Goal: Task Accomplishment & Management: Complete application form

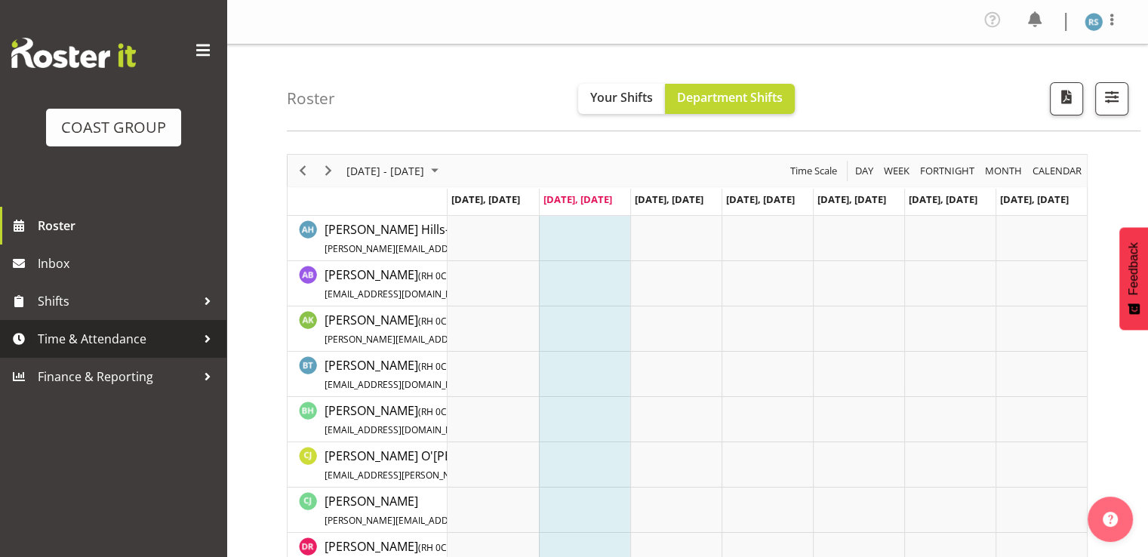
click at [114, 332] on span "Time & Attendance" at bounding box center [117, 338] width 158 height 23
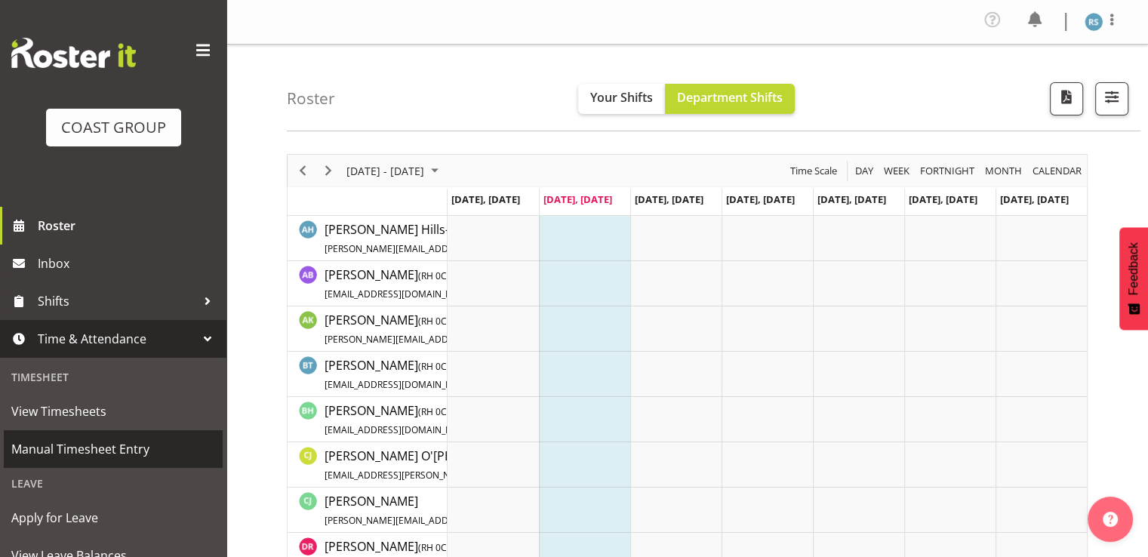
click at [121, 443] on span "Manual Timesheet Entry" at bounding box center [113, 449] width 204 height 23
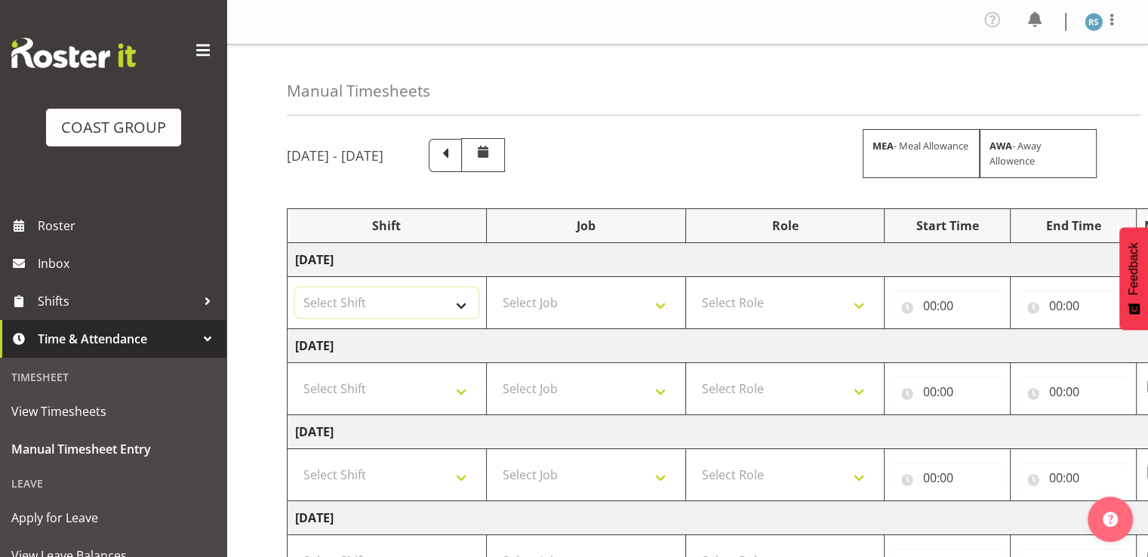
click at [432, 300] on select "Select Shift Break AHICE Break ATSNZ Break All Blacks casual Break Arts [PERSON…" at bounding box center [386, 303] width 183 height 30
select select "62216"
click at [295, 288] on select "Select Shift Break AHICE Break ATSNZ Break All Blacks casual Break Arts [PERSON…" at bounding box center [386, 303] width 183 height 30
click at [408, 376] on select "Select Shift Break AHICE Break ATSNZ Break All Blacks casual Break Arts [PERSON…" at bounding box center [386, 389] width 183 height 30
select select "62216"
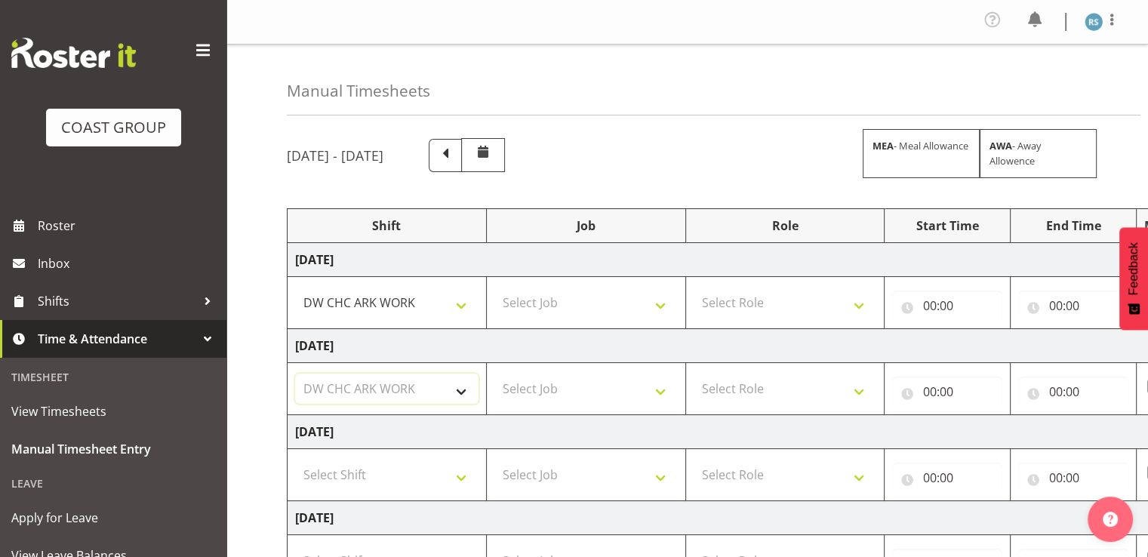
click at [295, 374] on select "Select Shift Break AHICE Break ATSNZ Break All Blacks casual Break Arts [PERSON…" at bounding box center [386, 389] width 183 height 30
click at [392, 469] on select "Select Shift Break AHICE Break ATSNZ Break All Blacks casual Break Arts [PERSON…" at bounding box center [386, 475] width 183 height 30
select select "62216"
click at [295, 460] on select "Select Shift Break AHICE Break ATSNZ Break All Blacks casual Break Arts [PERSON…" at bounding box center [386, 475] width 183 height 30
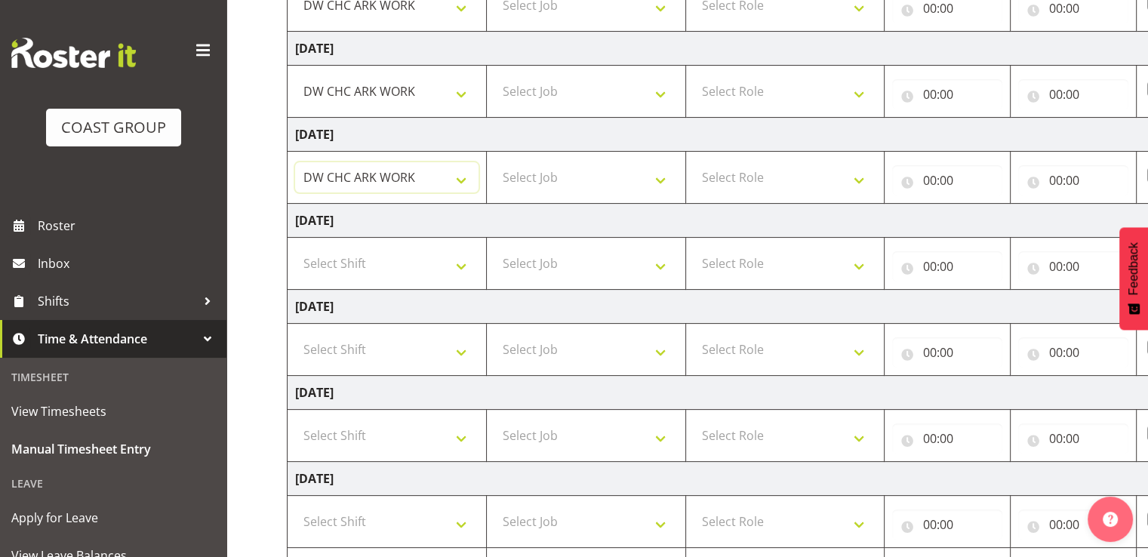
scroll to position [302, 0]
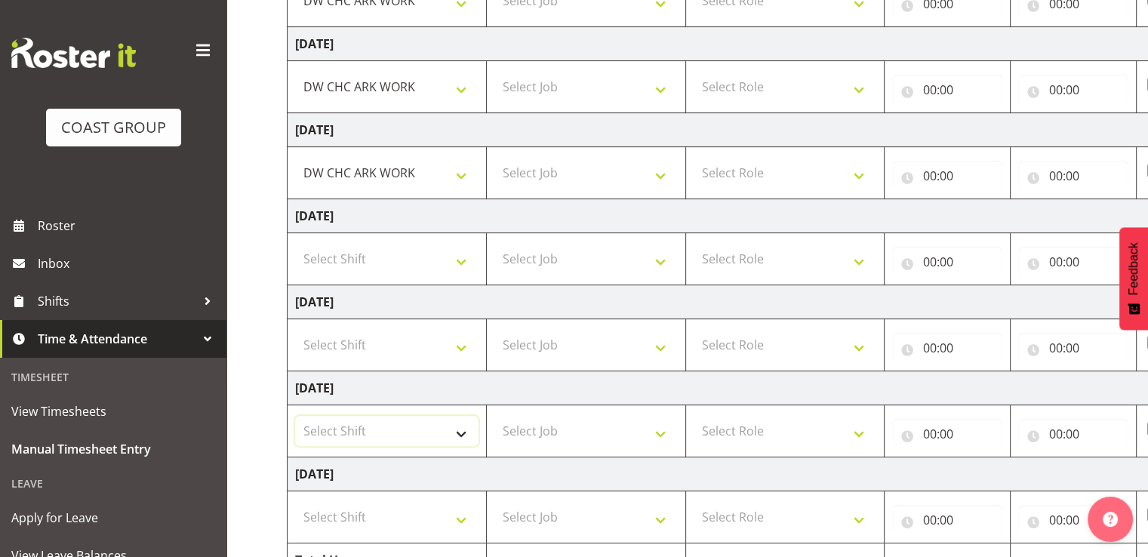
click at [398, 432] on select "Select Shift Break AHICE Break ATSNZ Break All Blacks casual Break Arts [PERSON…" at bounding box center [386, 431] width 183 height 30
select select "62216"
click at [295, 416] on select "Select Shift Break AHICE Break ATSNZ Break All Blacks casual Break Arts [PERSON…" at bounding box center [386, 431] width 183 height 30
click at [380, 513] on select "Select Shift Break AHICE Break ATSNZ Break All Blacks casual Break Arts [PERSON…" at bounding box center [386, 517] width 183 height 30
select select "62216"
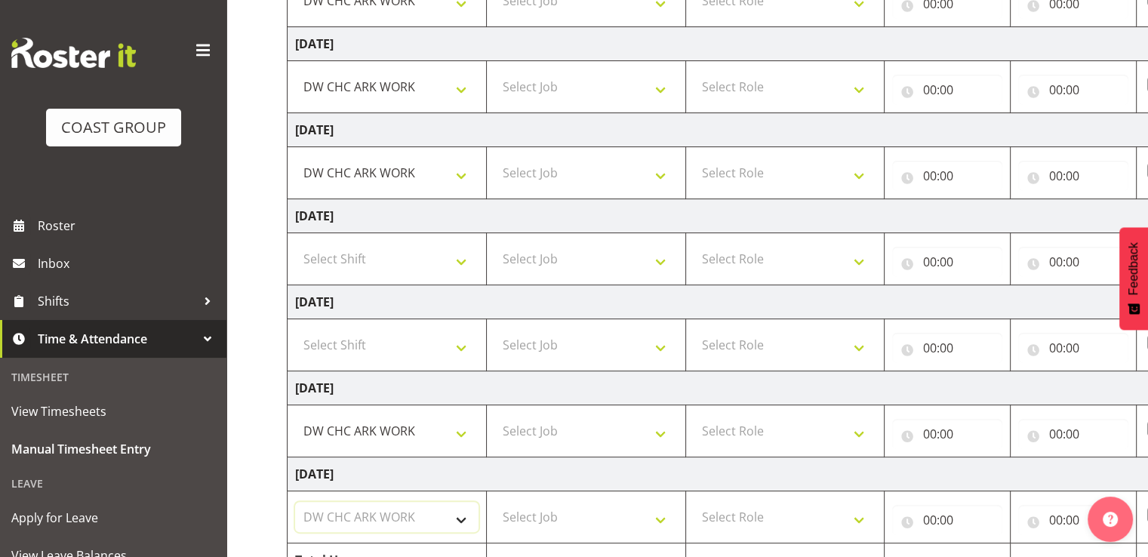
click at [295, 502] on select "Select Shift Break AHICE Break ATSNZ Break All Blacks casual Break Arts [PERSON…" at bounding box center [386, 517] width 183 height 30
click at [546, 513] on select "Select Job 1 Carlton Events 1 [PERSON_NAME][GEOGRAPHIC_DATA] 1 [PERSON_NAME][GE…" at bounding box center [585, 517] width 183 height 30
select select "9477"
click at [494, 502] on select "Select Job 1 Carlton Events 1 [PERSON_NAME][GEOGRAPHIC_DATA] 1 [PERSON_NAME][GE…" at bounding box center [585, 517] width 183 height 30
click at [565, 426] on select "Select Job 1 Carlton Events 1 [PERSON_NAME][GEOGRAPHIC_DATA] 1 [PERSON_NAME][GE…" at bounding box center [585, 431] width 183 height 30
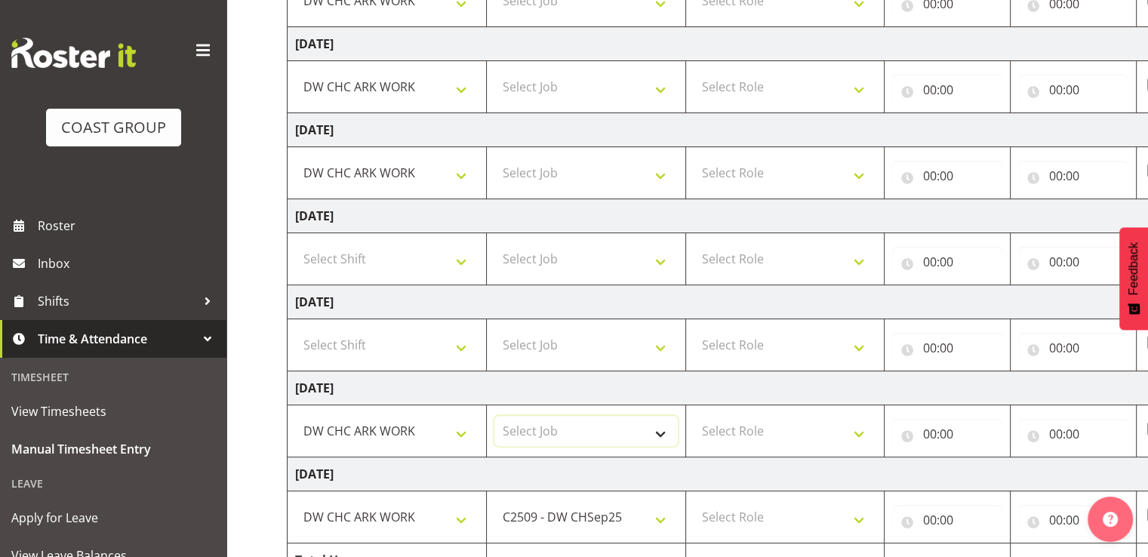
select select "9477"
click at [494, 416] on select "Select Job 1 Carlton Events 1 [PERSON_NAME][GEOGRAPHIC_DATA] 1 [PERSON_NAME][GE…" at bounding box center [585, 431] width 183 height 30
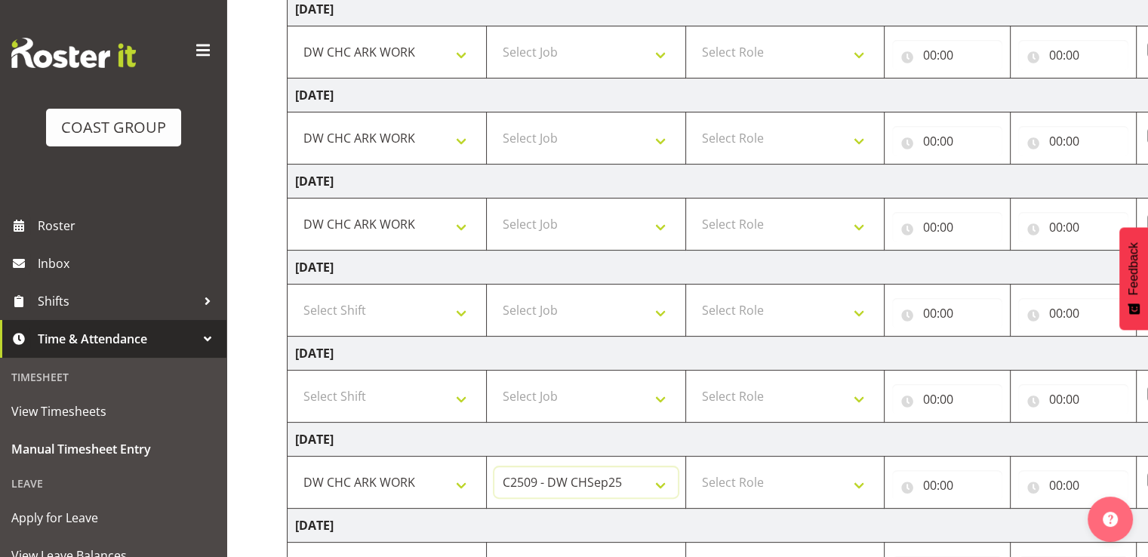
scroll to position [226, 0]
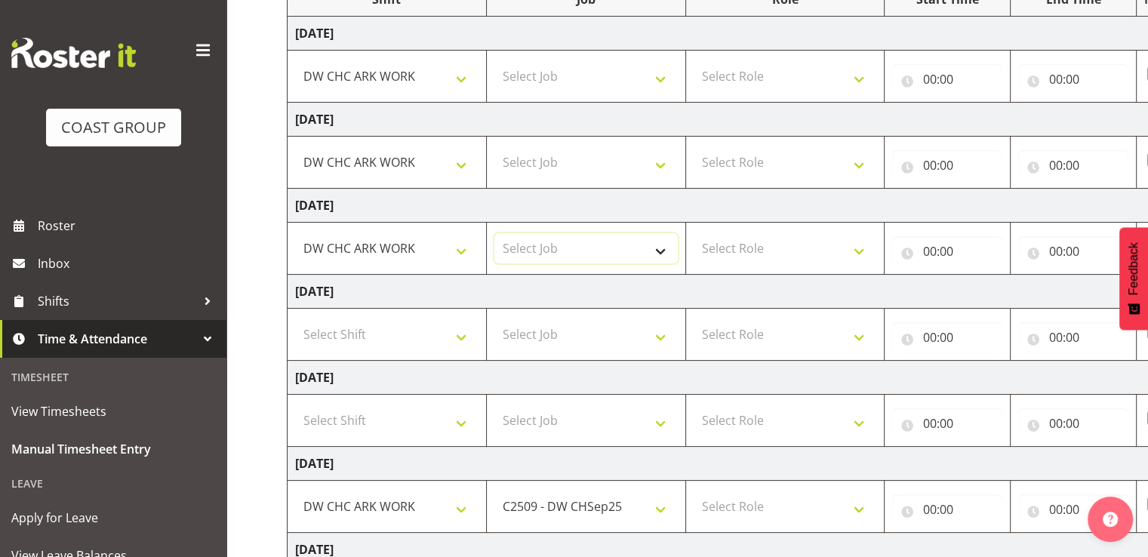
click at [577, 251] on select "Select Job 1 Carlton Events 1 [PERSON_NAME][GEOGRAPHIC_DATA] 1 [PERSON_NAME][GE…" at bounding box center [585, 248] width 183 height 30
select select "9476"
click at [494, 233] on select "Select Job 1 Carlton Events 1 [PERSON_NAME][GEOGRAPHIC_DATA] 1 [PERSON_NAME][GE…" at bounding box center [585, 248] width 183 height 30
click at [590, 169] on select "Select Job 1 Carlton Events 1 [PERSON_NAME][GEOGRAPHIC_DATA] 1 [PERSON_NAME][GE…" at bounding box center [585, 162] width 183 height 30
click at [494, 147] on select "Select Job 1 Carlton Events 1 [PERSON_NAME][GEOGRAPHIC_DATA] 1 [PERSON_NAME][GE…" at bounding box center [585, 162] width 183 height 30
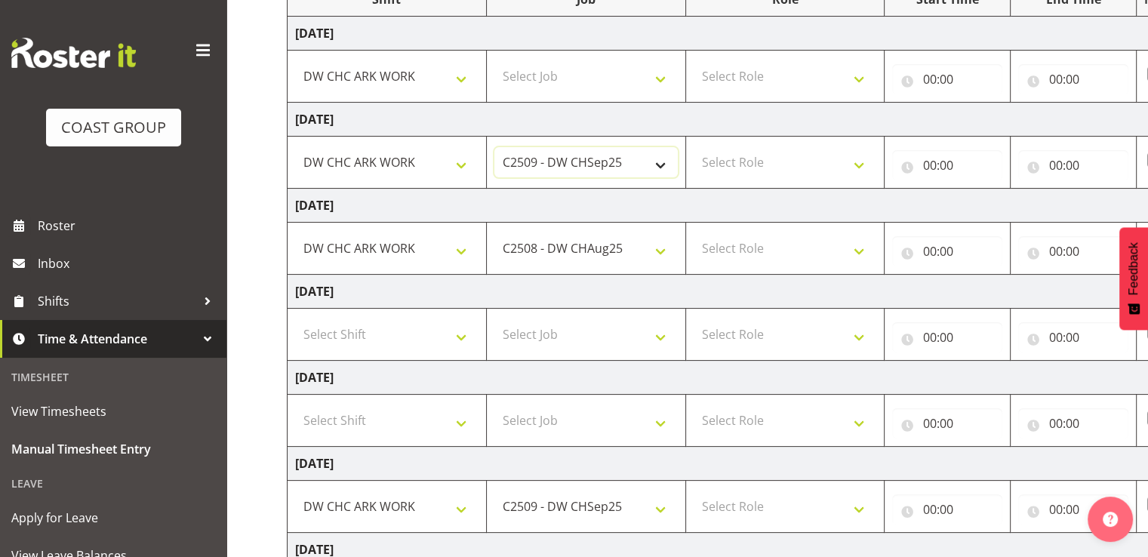
click at [589, 158] on select "1 Carlton Events 1 [PERSON_NAME] 1 [PERSON_NAME][GEOGRAPHIC_DATA] 1 EHS WAREHOU…" at bounding box center [585, 162] width 183 height 30
select select "9476"
click at [494, 147] on select "1 Carlton Events 1 [PERSON_NAME] 1 [PERSON_NAME][GEOGRAPHIC_DATA] 1 EHS WAREHOU…" at bounding box center [585, 162] width 183 height 30
click at [586, 89] on select "Select Job 1 Carlton Events 1 [PERSON_NAME][GEOGRAPHIC_DATA] 1 [PERSON_NAME][GE…" at bounding box center [585, 76] width 183 height 30
select select "9476"
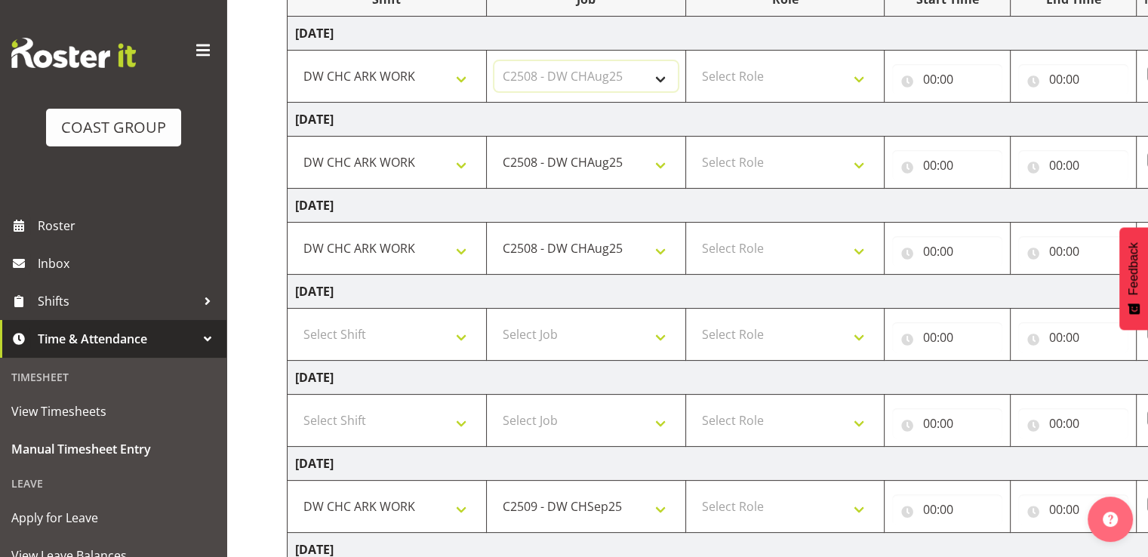
click at [494, 61] on select "Select Job 1 Carlton Events 1 [PERSON_NAME][GEOGRAPHIC_DATA] 1 [PERSON_NAME][GE…" at bounding box center [585, 76] width 183 height 30
click at [730, 94] on td "Select Role SIGNWRITER Signwriter EHS CHC OPS" at bounding box center [784, 77] width 199 height 52
click at [731, 88] on select "Select Role SIGNWRITER Signwriter EHS CHC OPS" at bounding box center [784, 76] width 183 height 30
select select "41"
click at [693, 61] on select "Select Role SIGNWRITER Signwriter EHS CHC OPS" at bounding box center [784, 76] width 183 height 30
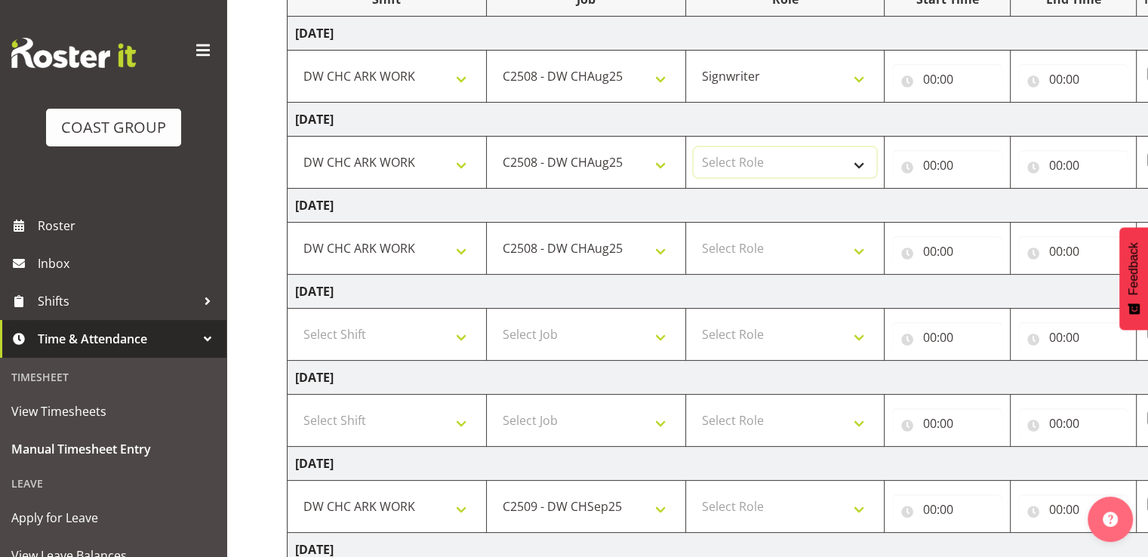
click at [721, 170] on select "Select Role SIGNWRITER Signwriter EHS CHC OPS" at bounding box center [784, 162] width 183 height 30
select select "41"
click at [693, 147] on select "Select Role SIGNWRITER Signwriter EHS CHC OPS" at bounding box center [784, 162] width 183 height 30
drag, startPoint x: 730, startPoint y: 238, endPoint x: 733, endPoint y: 247, distance: 8.6
click at [730, 238] on select "Select Role SIGNWRITER Signwriter EHS CHC OPS" at bounding box center [784, 248] width 183 height 30
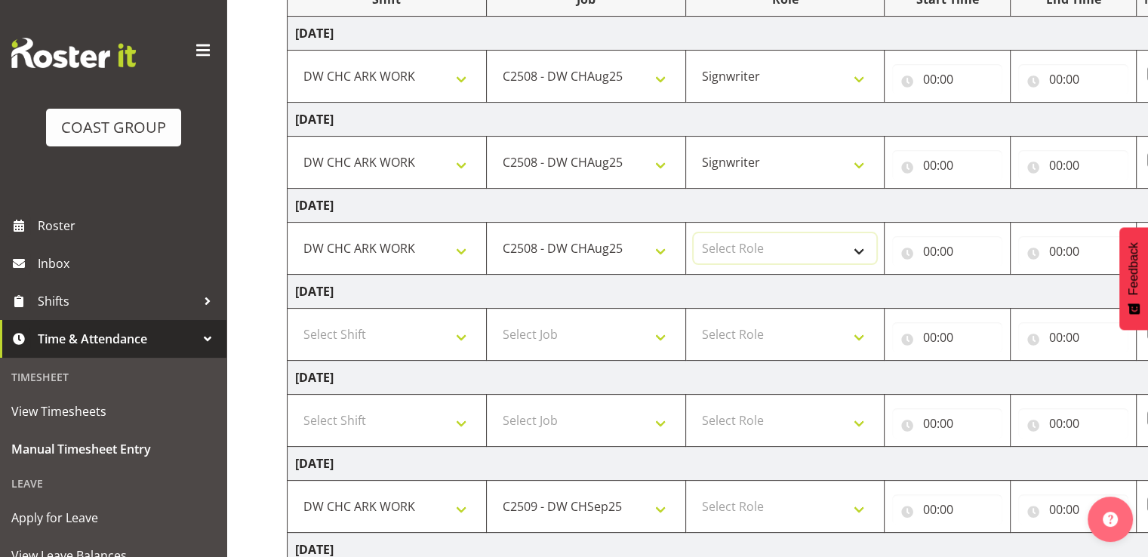
select select "41"
click at [693, 233] on select "Select Role SIGNWRITER Signwriter EHS CHC OPS" at bounding box center [784, 248] width 183 height 30
click at [738, 320] on select "Select Role SIGNWRITER Signwriter EHS CHC OPS" at bounding box center [784, 334] width 183 height 30
click at [750, 499] on select "Select Role SIGNWRITER Signwriter EHS CHC OPS" at bounding box center [784, 506] width 183 height 30
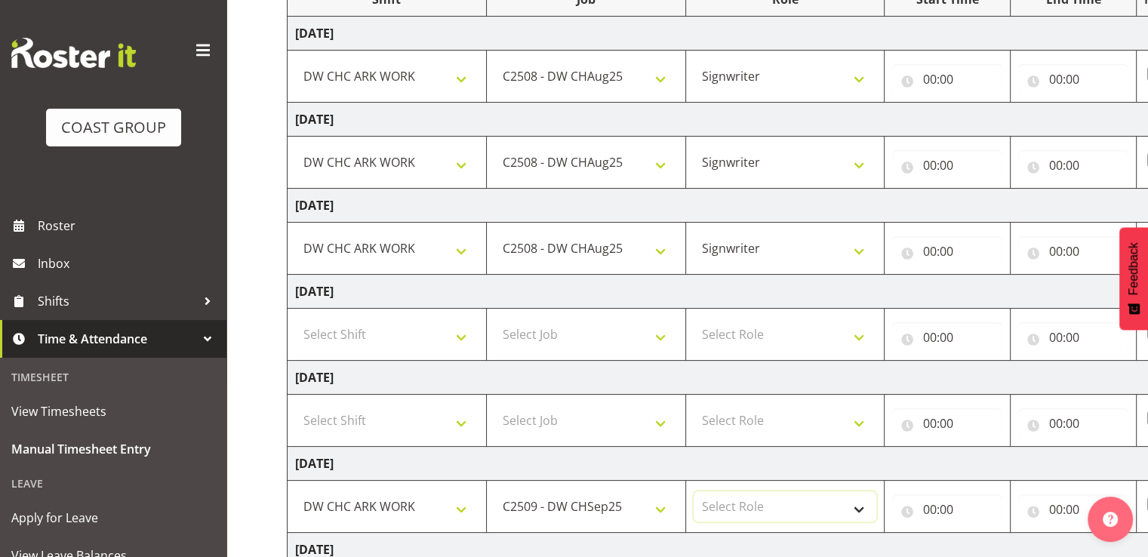
select select "41"
click at [693, 491] on select "Select Role SIGNWRITER Signwriter EHS CHC OPS" at bounding box center [784, 506] width 183 height 30
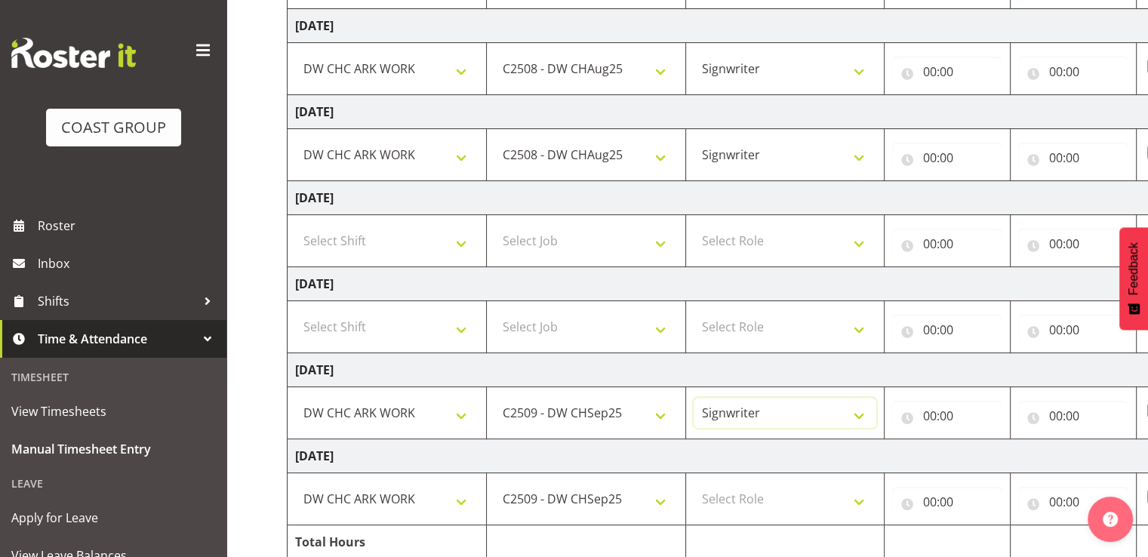
scroll to position [377, 0]
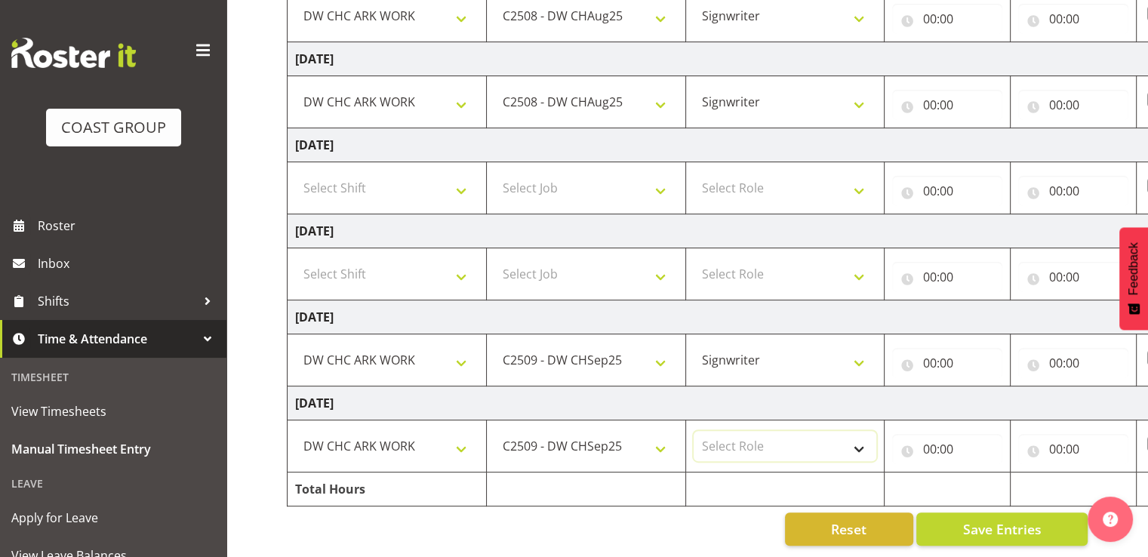
click at [757, 434] on select "Select Role SIGNWRITER Signwriter EHS CHC OPS" at bounding box center [784, 446] width 183 height 30
select select "41"
click at [693, 431] on select "Select Role SIGNWRITER Signwriter EHS CHC OPS" at bounding box center [784, 446] width 183 height 30
click at [833, 412] on td "[DATE]" at bounding box center [816, 403] width 1056 height 34
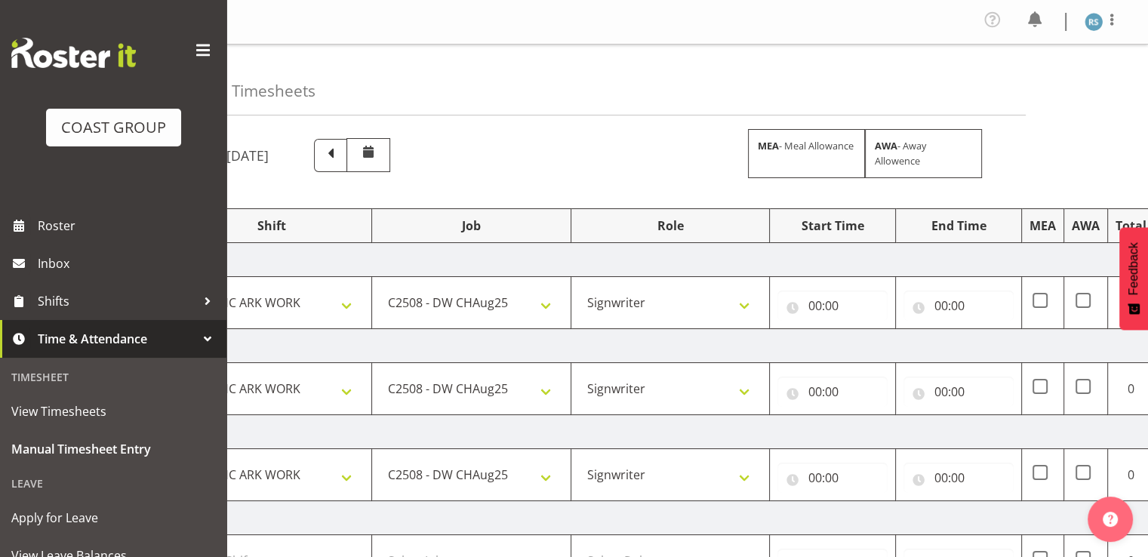
scroll to position [0, 195]
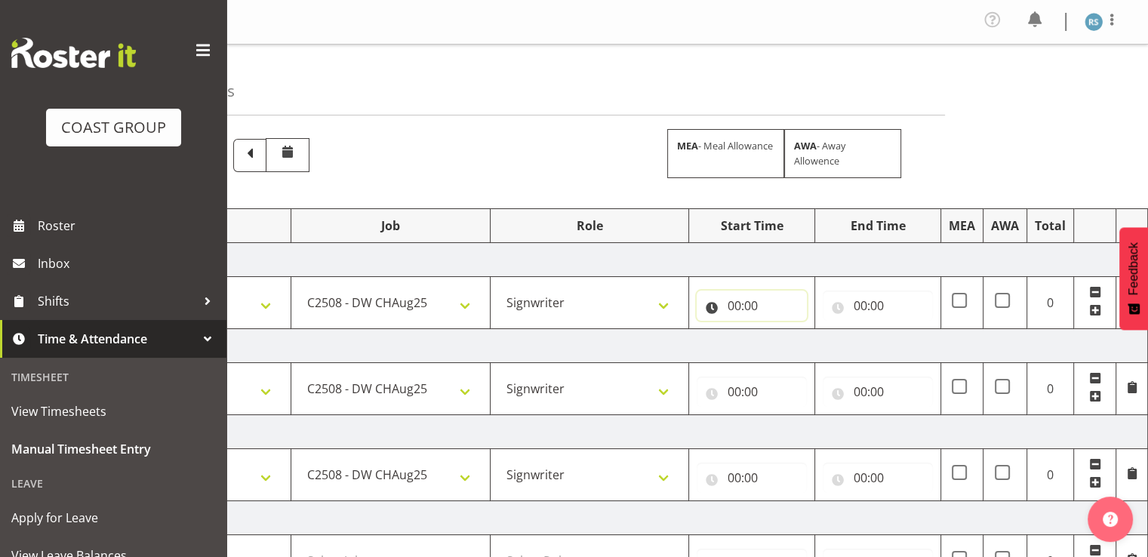
click at [746, 305] on input "00:00" at bounding box center [751, 306] width 110 height 30
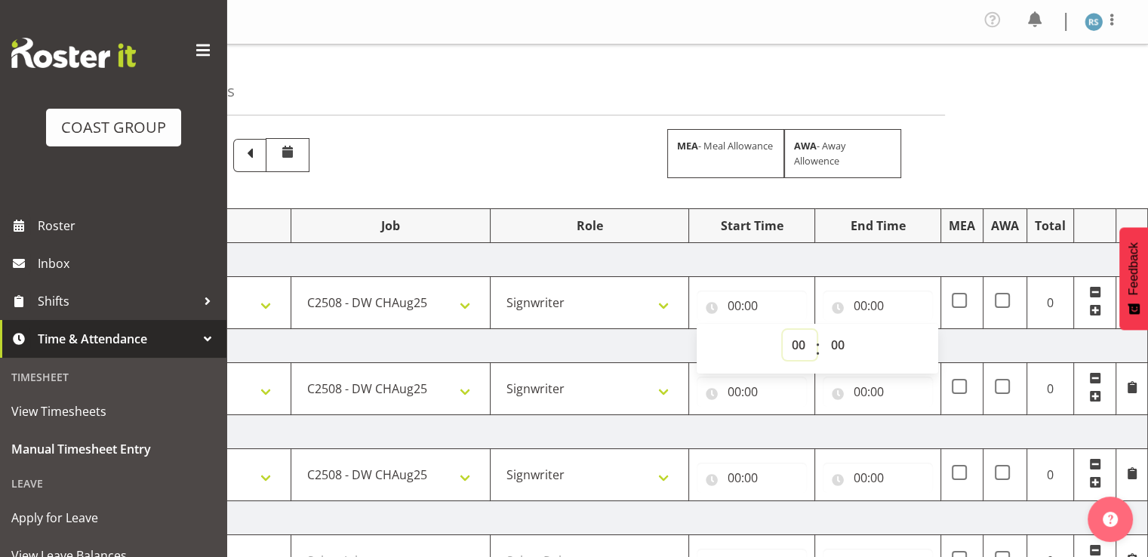
click at [791, 342] on select "00 01 02 03 04 05 06 07 08 09 10 11 12 13 14 15 16 17 18 19 20 21 22 23" at bounding box center [800, 345] width 34 height 30
select select "7"
click at [783, 330] on select "00 01 02 03 04 05 06 07 08 09 10 11 12 13 14 15 16 17 18 19 20 21 22 23" at bounding box center [800, 345] width 34 height 30
type input "07:00"
click at [836, 346] on select "00 01 02 03 04 05 06 07 08 09 10 11 12 13 14 15 16 17 18 19 20 21 22 23 24 25 2…" at bounding box center [839, 345] width 34 height 30
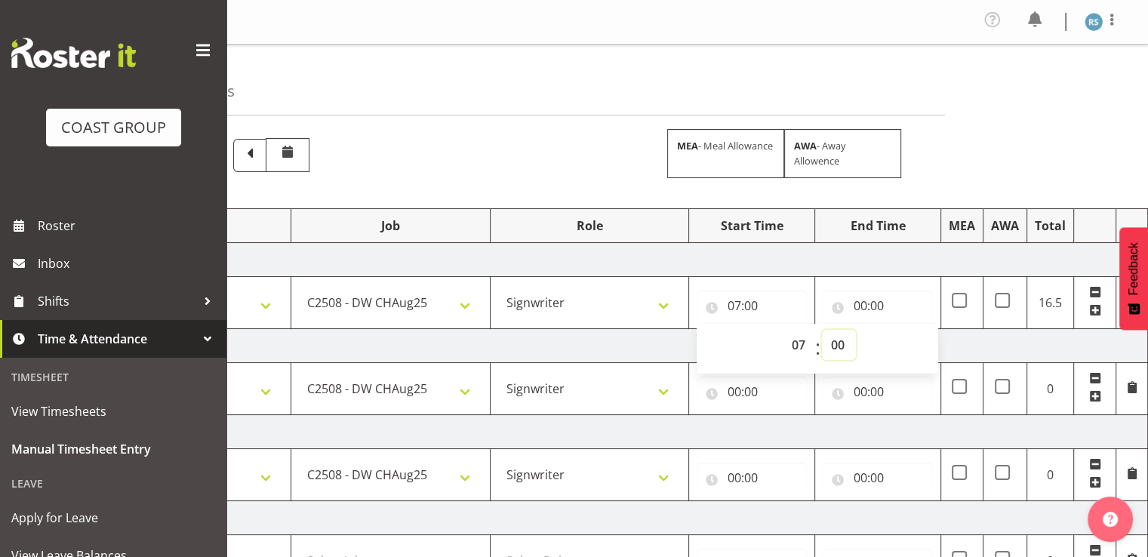
select select "30"
click at [822, 330] on select "00 01 02 03 04 05 06 07 08 09 10 11 12 13 14 15 16 17 18 19 20 21 22 23 24 25 2…" at bounding box center [839, 345] width 34 height 30
type input "07:30"
click at [876, 301] on input "00:00" at bounding box center [878, 306] width 110 height 30
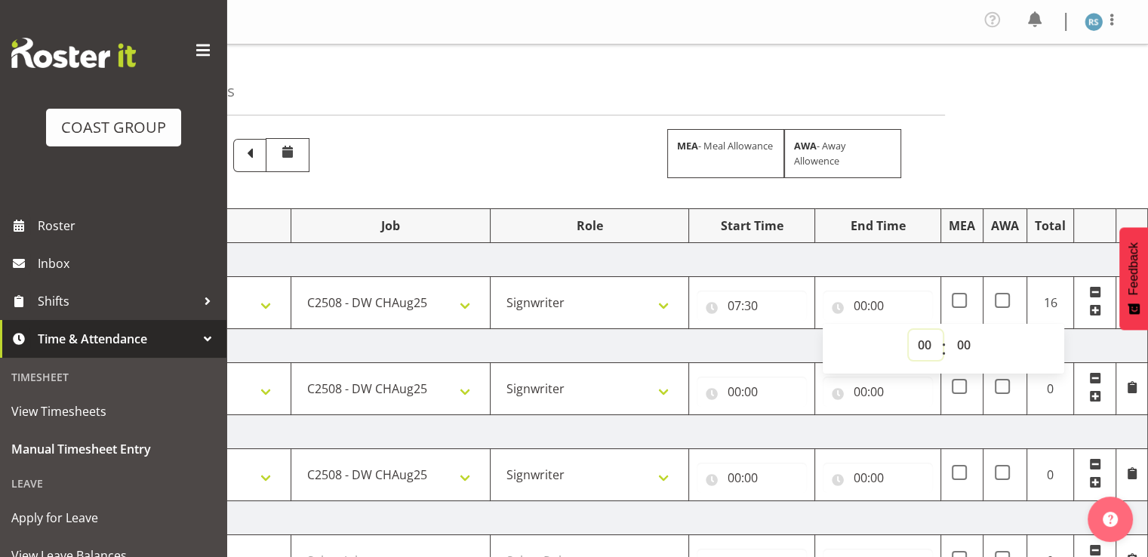
click at [921, 344] on select "00 01 02 03 04 05 06 07 08 09 10 11 12 13 14 15 16 17 18 19 20 21 22 23" at bounding box center [926, 345] width 34 height 30
select select "17"
click at [909, 330] on select "00 01 02 03 04 05 06 07 08 09 10 11 12 13 14 15 16 17 18 19 20 21 22 23" at bounding box center [926, 345] width 34 height 30
type input "17:00"
click at [745, 345] on td "[DATE]" at bounding box center [620, 346] width 1056 height 34
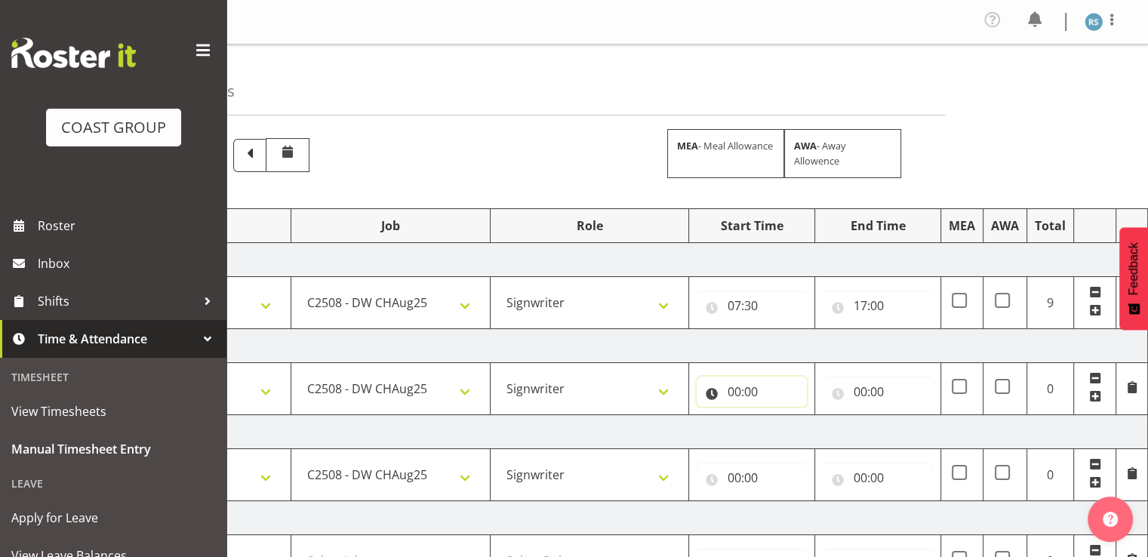
click at [744, 388] on input "00:00" at bounding box center [751, 392] width 110 height 30
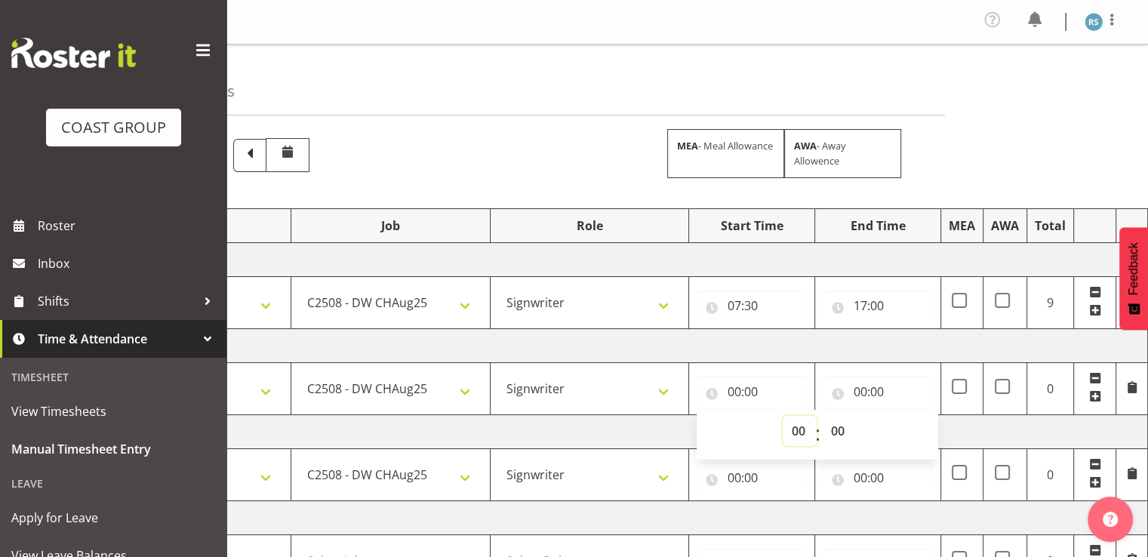
click at [797, 423] on select "00 01 02 03 04 05 06 07 08 09 10 11 12 13 14 15 16 17 18 19 20 21 22 23" at bounding box center [800, 431] width 34 height 30
select select "7"
click at [783, 416] on select "00 01 02 03 04 05 06 07 08 09 10 11 12 13 14 15 16 17 18 19 20 21 22 23" at bounding box center [800, 431] width 34 height 30
type input "07:00"
click at [874, 389] on input "00:00" at bounding box center [878, 392] width 110 height 30
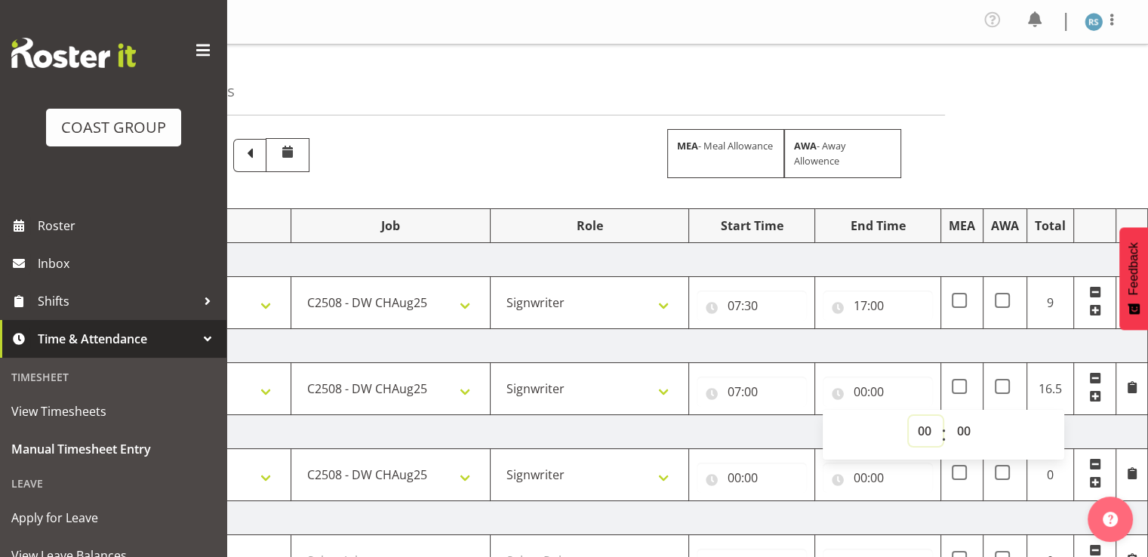
click at [926, 427] on select "00 01 02 03 04 05 06 07 08 09 10 11 12 13 14 15 16 17 18 19 20 21 22 23" at bounding box center [926, 431] width 34 height 30
select select "17"
click at [909, 416] on select "00 01 02 03 04 05 06 07 08 09 10 11 12 13 14 15 16 17 18 19 20 21 22 23" at bounding box center [926, 431] width 34 height 30
type input "17:00"
click at [823, 342] on td "[DATE]" at bounding box center [620, 346] width 1056 height 34
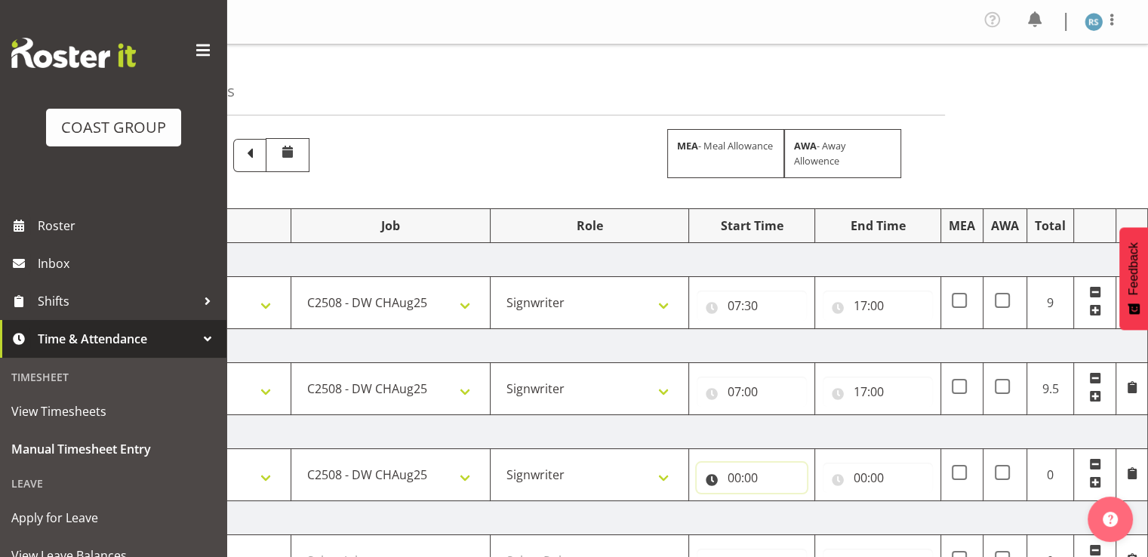
click at [742, 475] on input "00:00" at bounding box center [751, 478] width 110 height 30
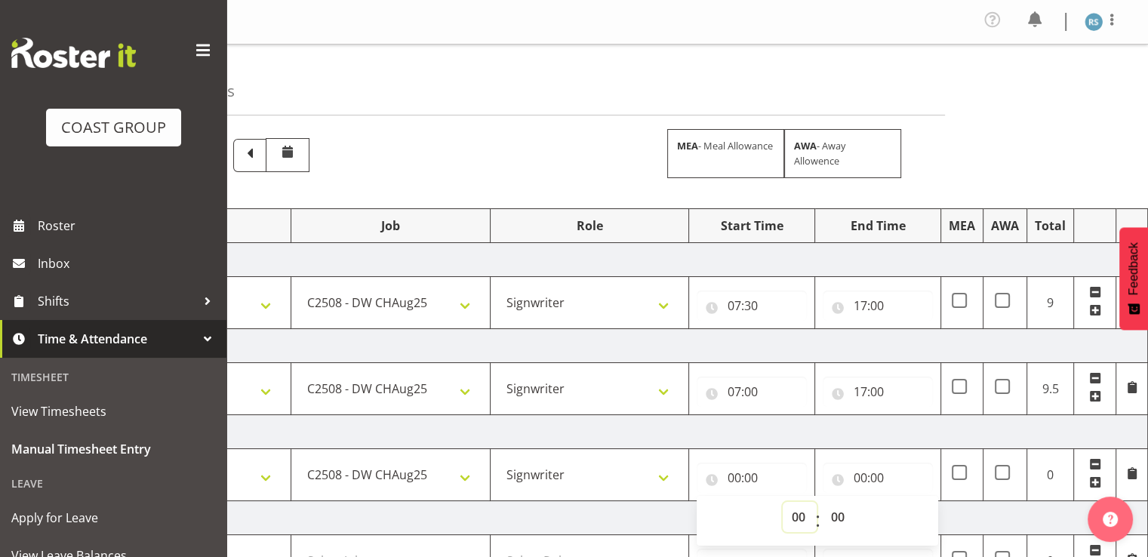
click at [806, 512] on select "00 01 02 03 04 05 06 07 08 09 10 11 12 13 14 15 16 17 18 19 20 21 22 23" at bounding box center [800, 517] width 34 height 30
select select "7"
click at [783, 502] on select "00 01 02 03 04 05 06 07 08 09 10 11 12 13 14 15 16 17 18 19 20 21 22 23" at bounding box center [800, 517] width 34 height 30
type input "07:00"
click at [839, 510] on select "00 01 02 03 04 05 06 07 08 09 10 11 12 13 14 15 16 17 18 19 20 21 22 23 24 25 2…" at bounding box center [839, 517] width 34 height 30
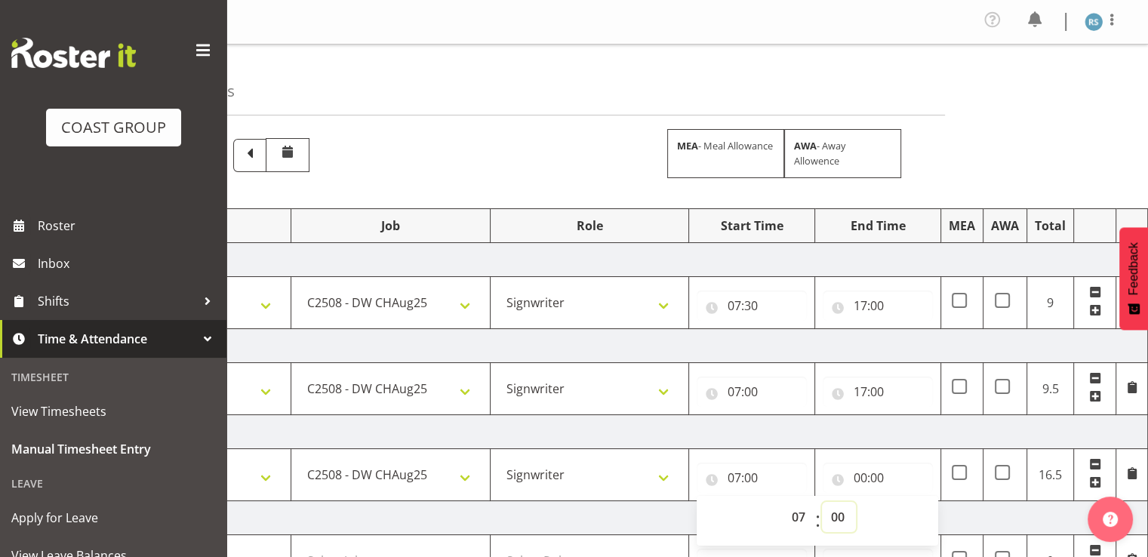
select select "30"
click at [822, 502] on select "00 01 02 03 04 05 06 07 08 09 10 11 12 13 14 15 16 17 18 19 20 21 22 23 24 25 2…" at bounding box center [839, 517] width 34 height 30
type input "07:30"
click at [878, 475] on input "00:00" at bounding box center [878, 478] width 110 height 30
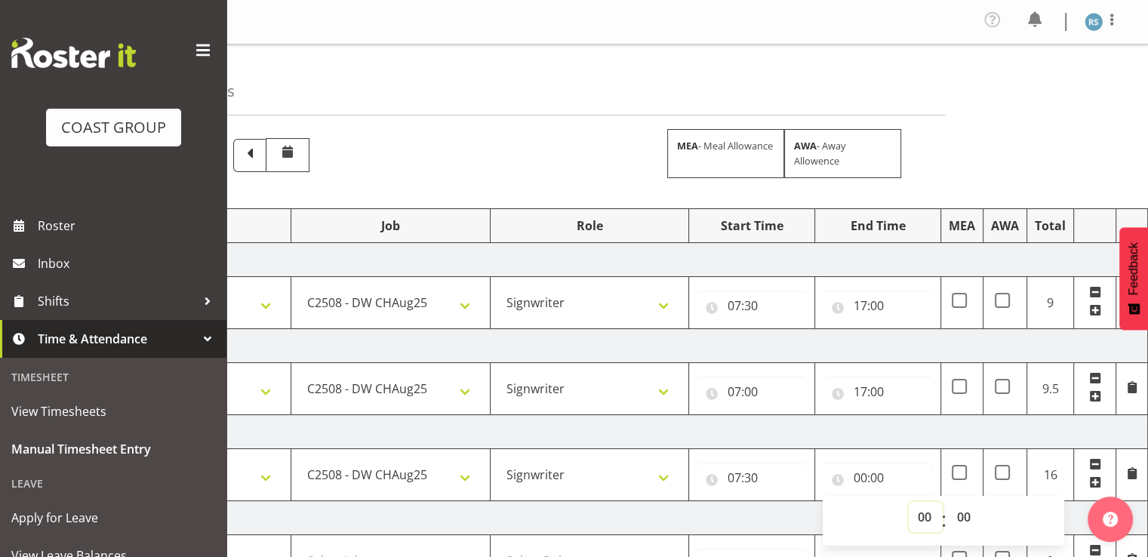
click at [924, 517] on select "00 01 02 03 04 05 06 07 08 09 10 11 12 13 14 15 16 17 18 19 20 21 22 23" at bounding box center [926, 517] width 34 height 30
select select "17"
click at [909, 502] on select "00 01 02 03 04 05 06 07 08 09 10 11 12 13 14 15 16 17 18 19 20 21 22 23" at bounding box center [926, 517] width 34 height 30
type input "17:00"
click at [943, 418] on td "[DATE]" at bounding box center [620, 432] width 1056 height 34
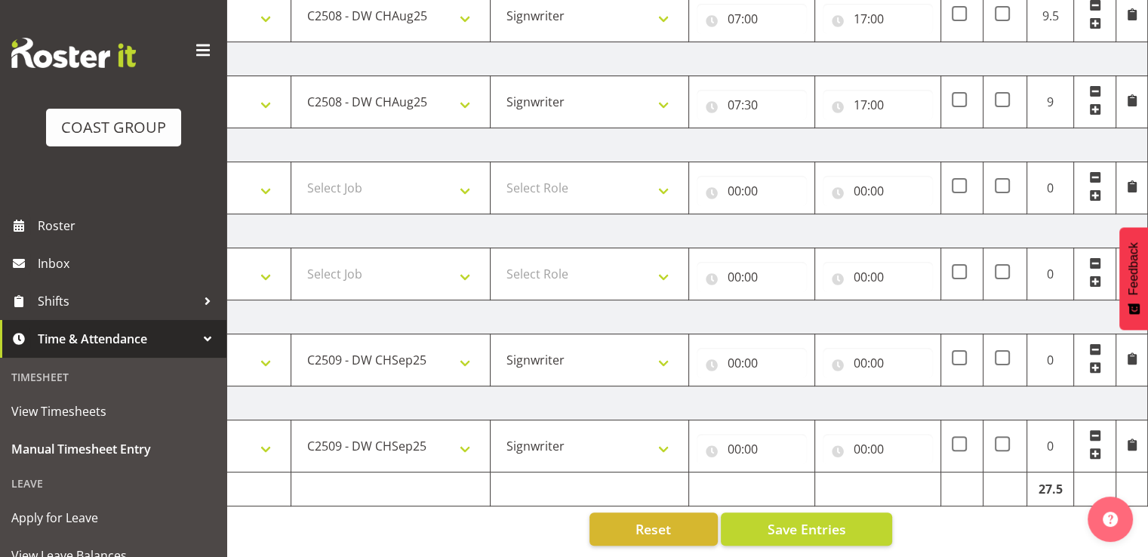
scroll to position [382, 0]
click at [743, 361] on input "00:00" at bounding box center [751, 363] width 110 height 30
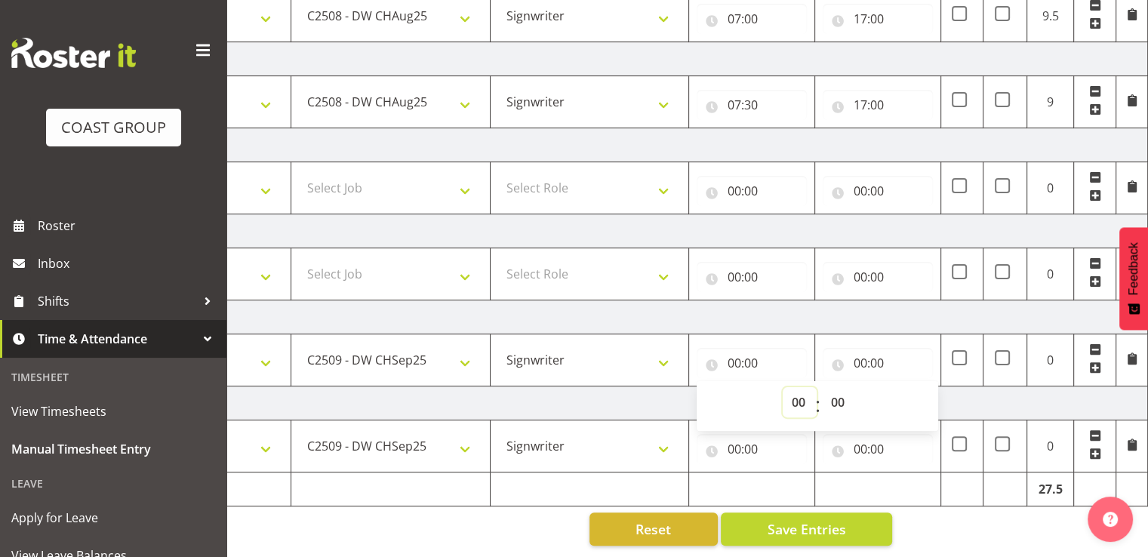
click at [792, 391] on select "00 01 02 03 04 05 06 07 08 09 10 11 12 13 14 15 16 17 18 19 20 21 22 23" at bounding box center [800, 402] width 34 height 30
select select "7"
click at [783, 387] on select "00 01 02 03 04 05 06 07 08 09 10 11 12 13 14 15 16 17 18 19 20 21 22 23" at bounding box center [800, 402] width 34 height 30
type input "07:00"
click at [836, 391] on select "00 01 02 03 04 05 06 07 08 09 10 11 12 13 14 15 16 17 18 19 20 21 22 23 24 25 2…" at bounding box center [839, 402] width 34 height 30
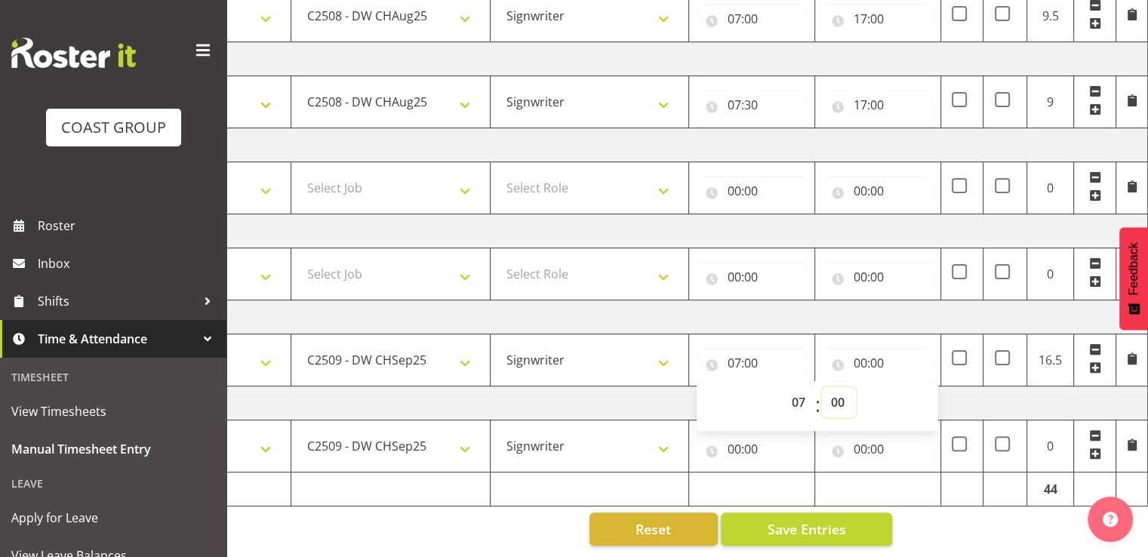
select select "30"
click at [822, 387] on select "00 01 02 03 04 05 06 07 08 09 10 11 12 13 14 15 16 17 18 19 20 21 22 23 24 25 2…" at bounding box center [839, 402] width 34 height 30
type input "07:30"
click at [879, 351] on input "00:00" at bounding box center [878, 363] width 110 height 30
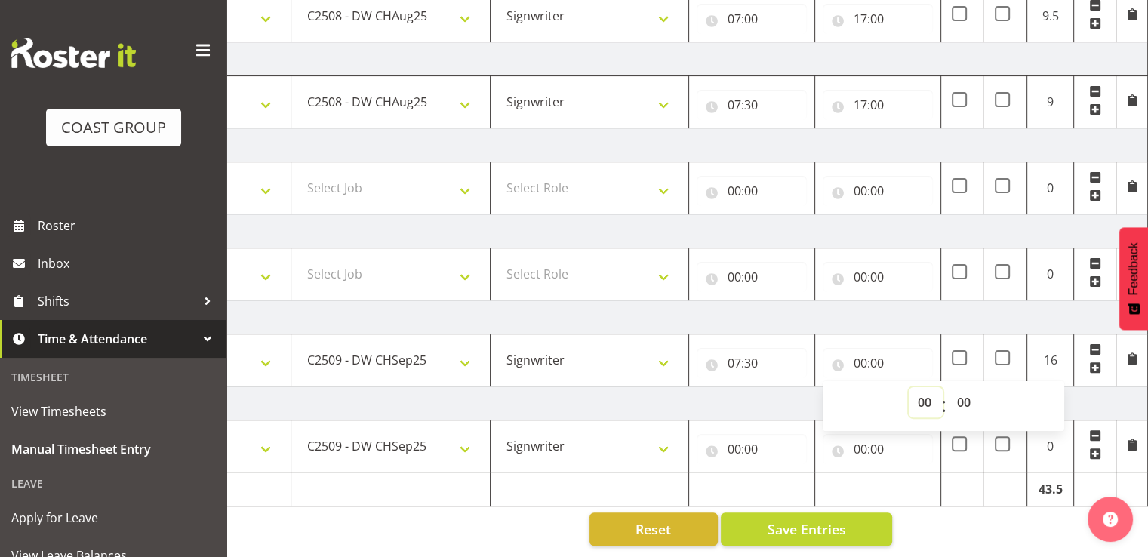
click at [925, 391] on select "00 01 02 03 04 05 06 07 08 09 10 11 12 13 14 15 16 17 18 19 20 21 22 23" at bounding box center [926, 402] width 34 height 30
select select "17"
click at [909, 387] on select "00 01 02 03 04 05 06 07 08 09 10 11 12 13 14 15 16 17 18 19 20 21 22 23" at bounding box center [926, 402] width 34 height 30
type input "17:00"
click at [967, 389] on select "00 01 02 03 04 05 06 07 08 09 10 11 12 13 14 15 16 17 18 19 20 21 22 23 24 25 2…" at bounding box center [965, 402] width 34 height 30
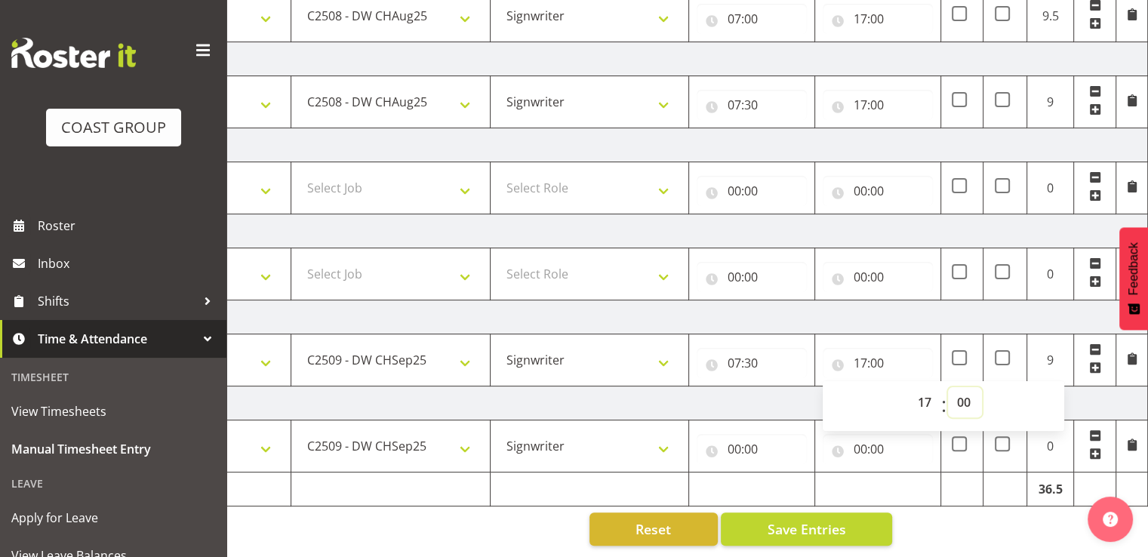
select select "30"
click at [948, 387] on select "00 01 02 03 04 05 06 07 08 09 10 11 12 13 14 15 16 17 18 19 20 21 22 23 24 25 2…" at bounding box center [965, 402] width 34 height 30
type input "17:30"
click at [945, 302] on td "[DATE]" at bounding box center [620, 317] width 1056 height 34
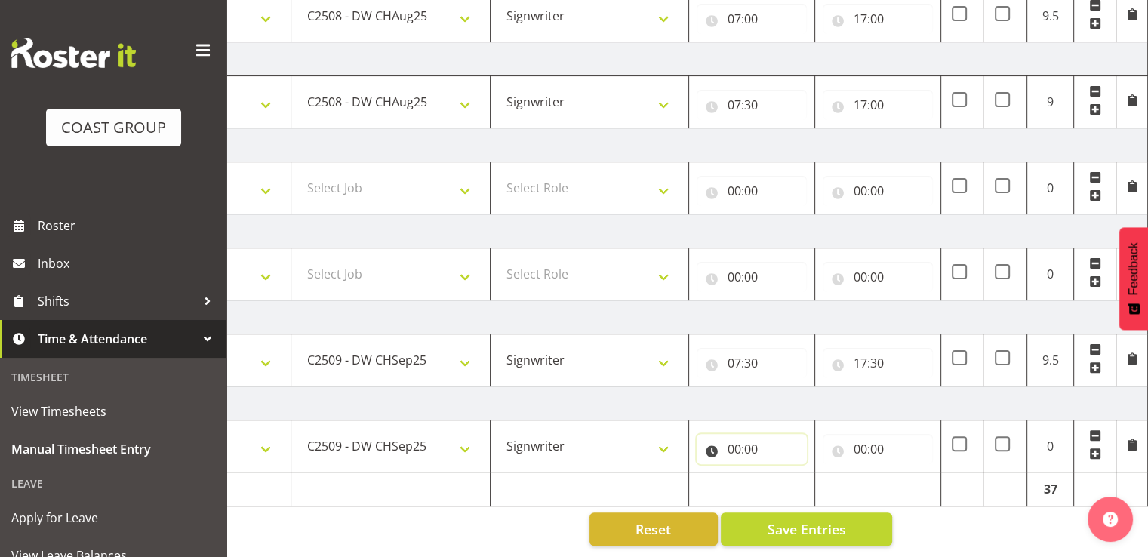
click at [761, 434] on input "00:00" at bounding box center [751, 449] width 110 height 30
click at [800, 476] on select "00 01 02 03 04 05 06 07 08 09 10 11 12 13 14 15 16 17 18 19 20 21 22 23" at bounding box center [800, 488] width 34 height 30
select select "8"
click at [783, 473] on select "00 01 02 03 04 05 06 07 08 09 10 11 12 13 14 15 16 17 18 19 20 21 22 23" at bounding box center [800, 488] width 34 height 30
type input "08:00"
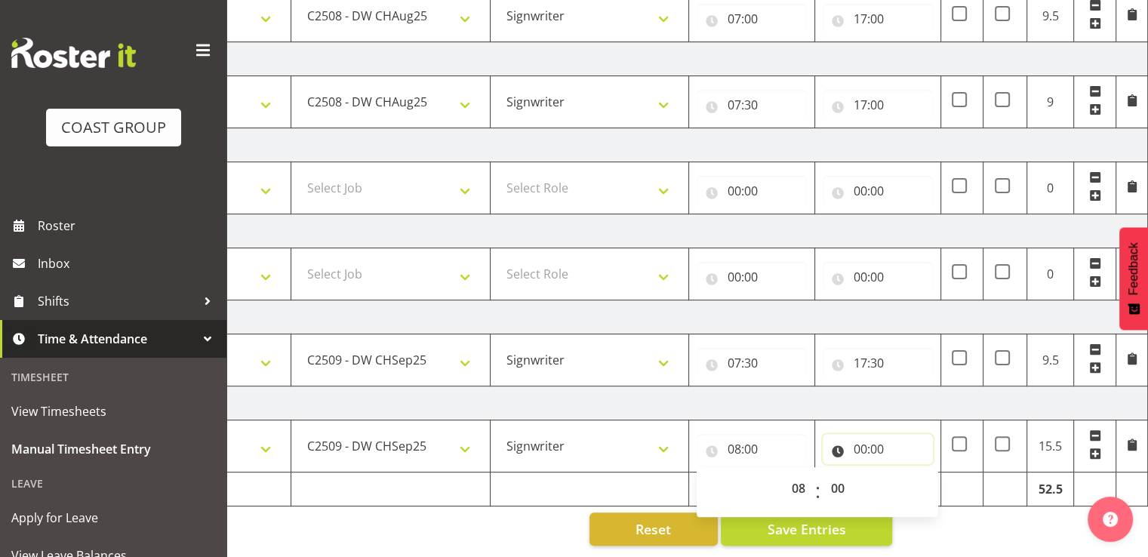
click at [863, 434] on input "00:00" at bounding box center [878, 449] width 110 height 30
click at [930, 475] on select "00 01 02 03 04 05 06 07 08 09 10 11 12 13 14 15 16 17 18 19 20 21 22 23" at bounding box center [926, 488] width 34 height 30
select select "17"
click at [909, 473] on select "00 01 02 03 04 05 06 07 08 09 10 11 12 13 14 15 16 17 18 19 20 21 22 23" at bounding box center [926, 488] width 34 height 30
type input "17:00"
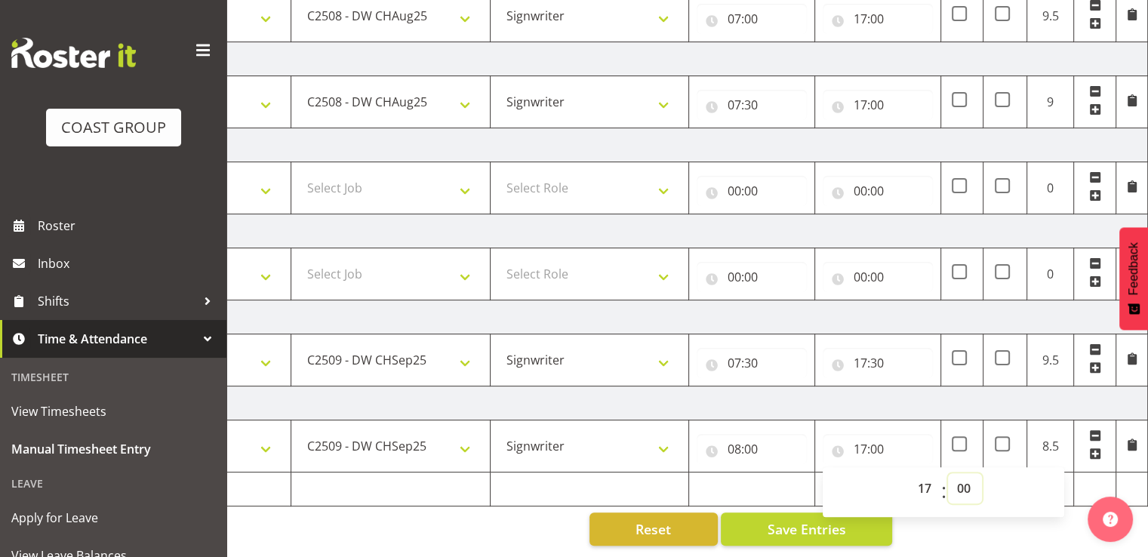
click at [964, 475] on select "00 01 02 03 04 05 06 07 08 09 10 11 12 13 14 15 16 17 18 19 20 21 22 23 24 25 2…" at bounding box center [965, 488] width 34 height 30
select select "30"
click at [948, 473] on select "00 01 02 03 04 05 06 07 08 09 10 11 12 13 14 15 16 17 18 19 20 21 22 23 24 25 2…" at bounding box center [965, 488] width 34 height 30
type input "17:30"
click at [963, 314] on td "[DATE]" at bounding box center [620, 317] width 1056 height 34
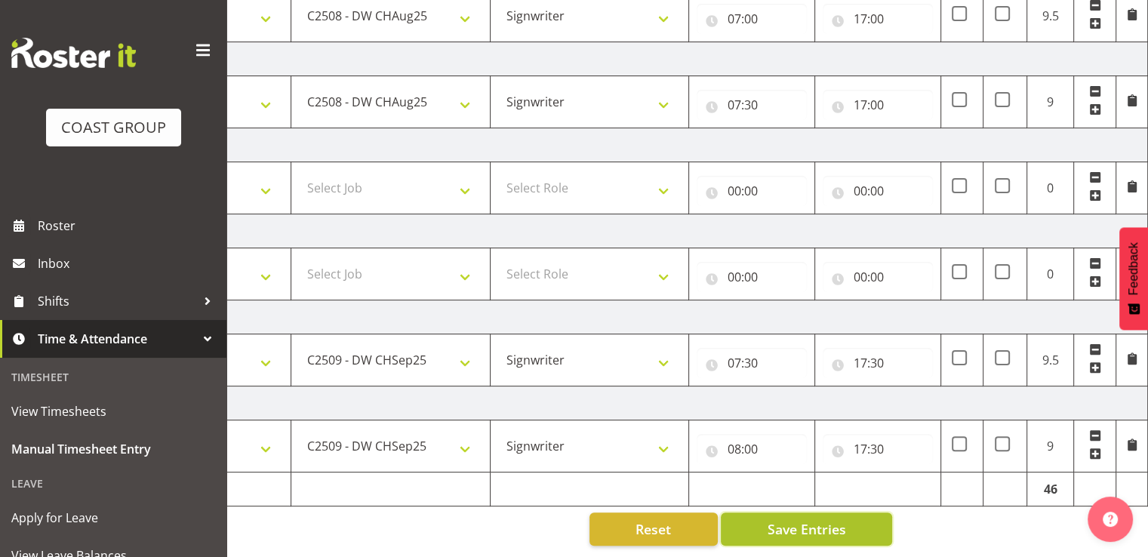
click at [851, 513] on button "Save Entries" at bounding box center [806, 528] width 171 height 33
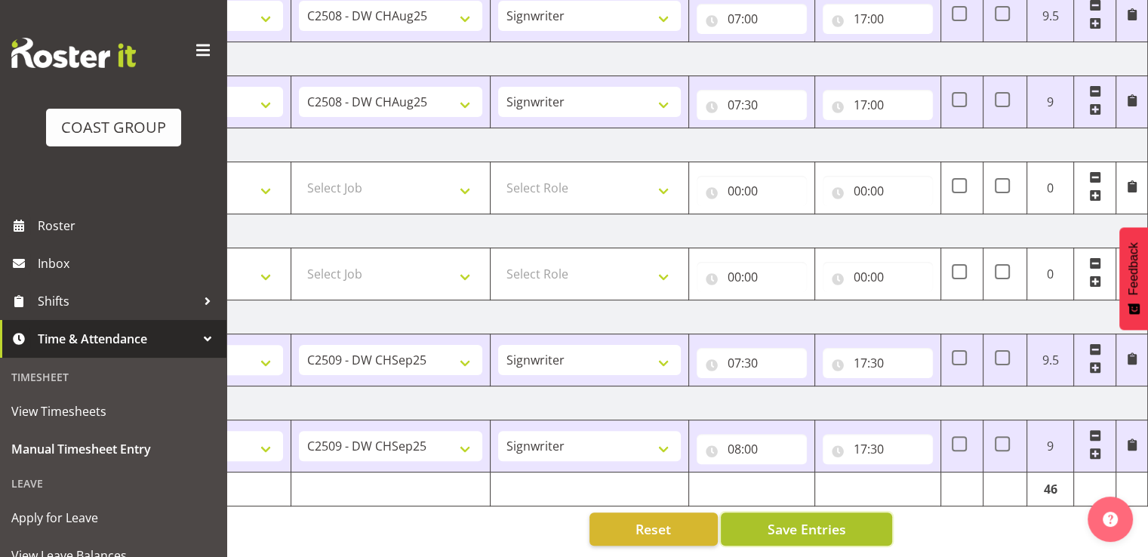
click at [786, 527] on button "Save Entries" at bounding box center [806, 528] width 171 height 33
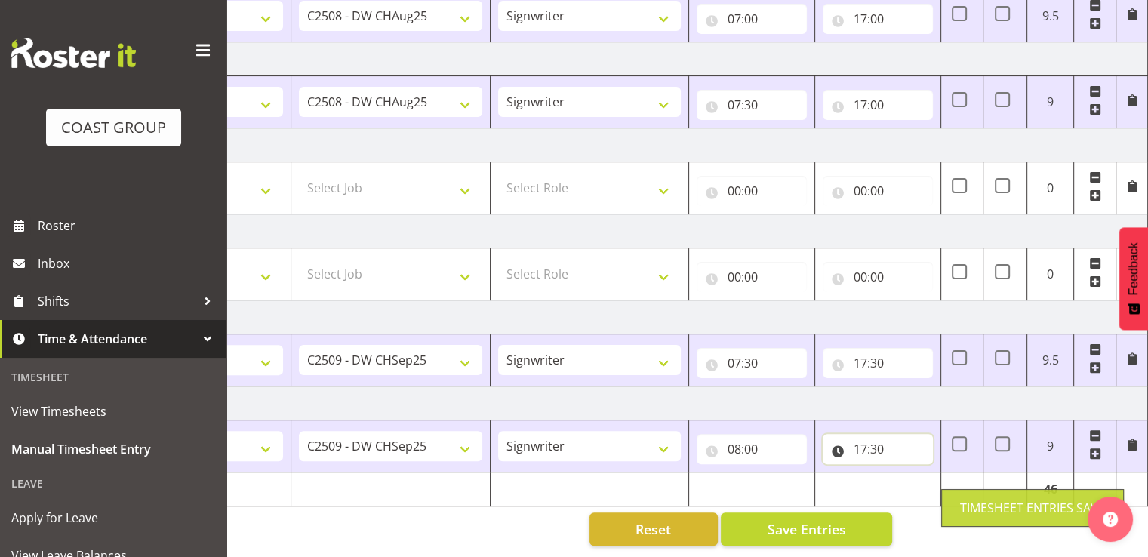
click at [869, 437] on input "17:30" at bounding box center [878, 449] width 110 height 30
click at [924, 473] on select "00 01 02 03 04 05 06 07 08 09 10 11 12 13 14 15 16 17 18 19 20 21 22 23" at bounding box center [926, 488] width 34 height 30
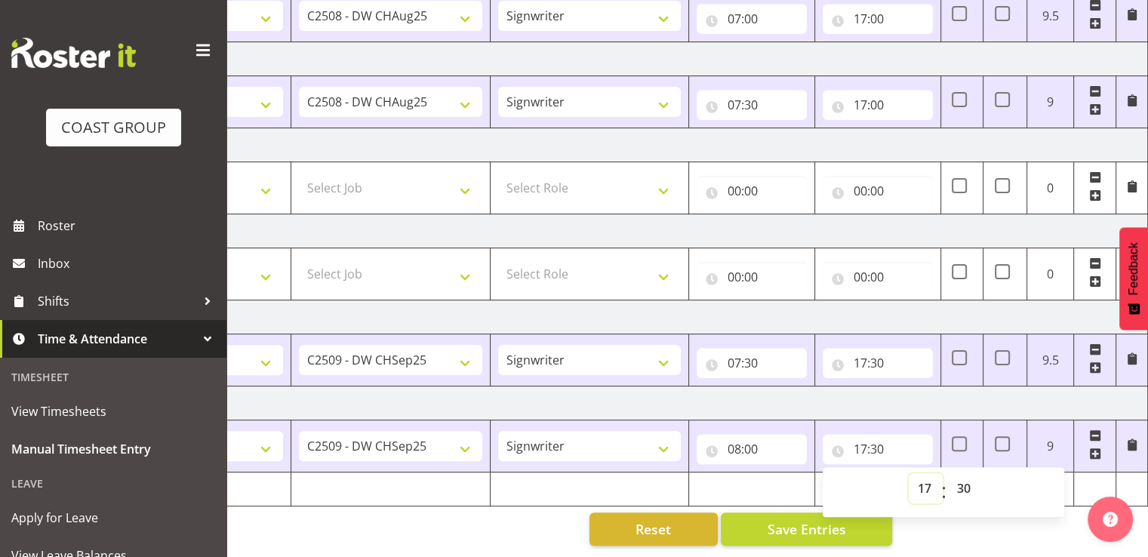
select select "18"
click at [909, 473] on select "00 01 02 03 04 05 06 07 08 09 10 11 12 13 14 15 16 17 18 19 20 21 22 23" at bounding box center [926, 488] width 34 height 30
type input "18:30"
click at [764, 438] on input "08:00" at bounding box center [751, 449] width 110 height 30
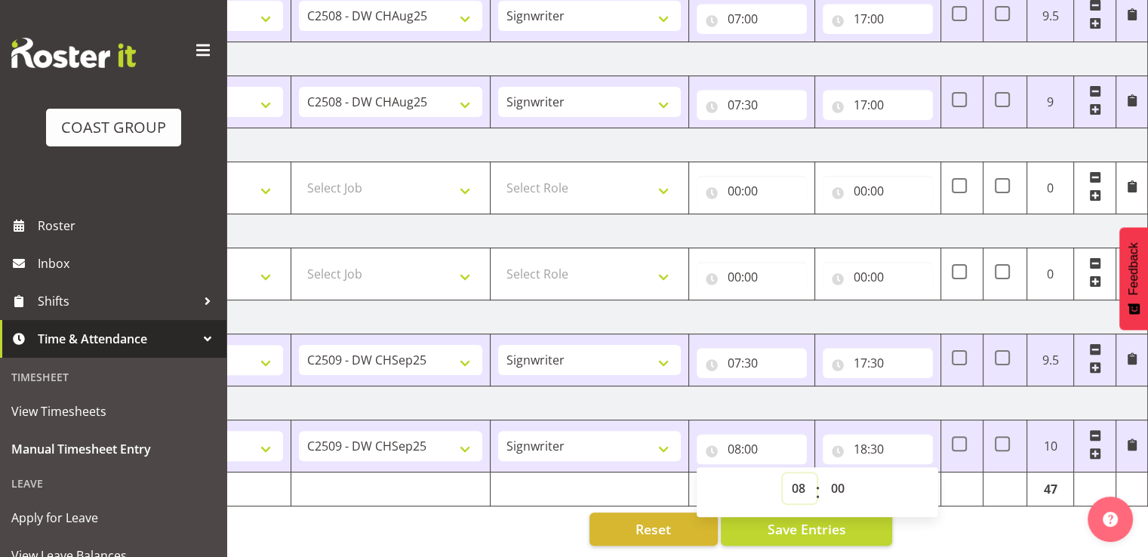
click at [795, 478] on select "00 01 02 03 04 05 06 07 08 09 10 11 12 13 14 15 16 17 18 19 20 21 22 23" at bounding box center [800, 488] width 34 height 30
select select "7"
click at [783, 473] on select "00 01 02 03 04 05 06 07 08 09 10 11 12 13 14 15 16 17 18 19 20 21 22 23" at bounding box center [800, 488] width 34 height 30
type input "07:00"
click at [855, 219] on td "[DATE]" at bounding box center [620, 231] width 1056 height 34
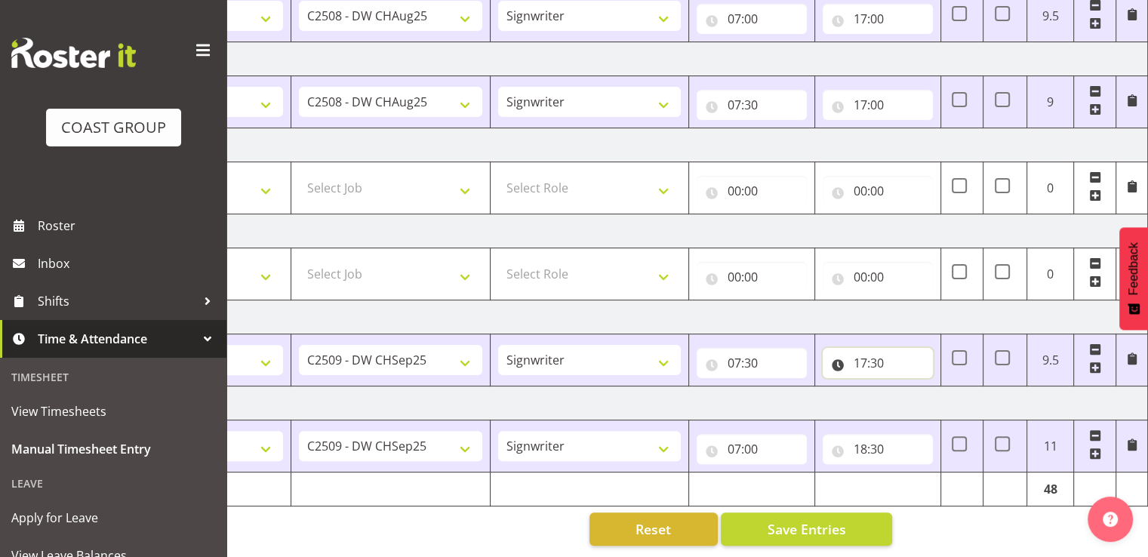
click at [890, 352] on input "17:30" at bounding box center [878, 363] width 110 height 30
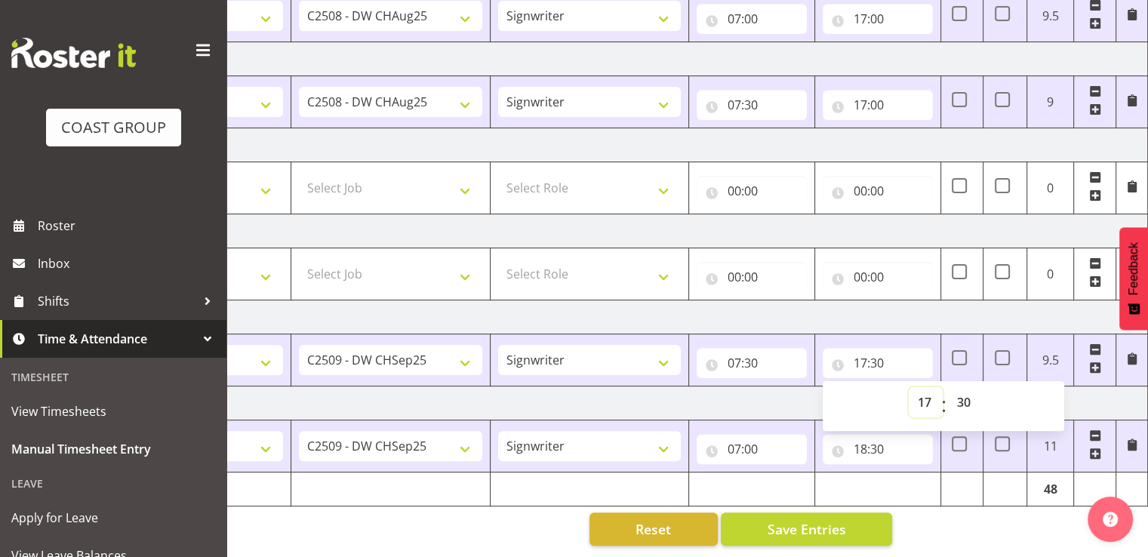
drag, startPoint x: 925, startPoint y: 391, endPoint x: 940, endPoint y: 388, distance: 15.4
click at [925, 391] on select "00 01 02 03 04 05 06 07 08 09 10 11 12 13 14 15 16 17 18 19 20 21 22 23" at bounding box center [926, 402] width 34 height 30
select select "18"
click at [909, 387] on select "00 01 02 03 04 05 06 07 08 09 10 11 12 13 14 15 16 17 18 19 20 21 22 23" at bounding box center [926, 402] width 34 height 30
type input "18:30"
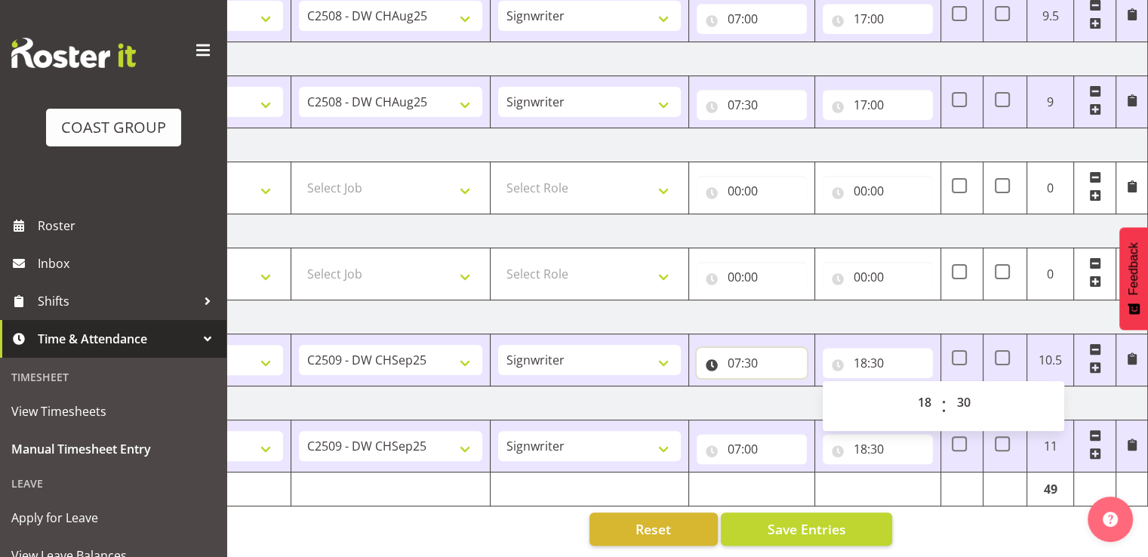
click at [756, 352] on input "07:30" at bounding box center [751, 363] width 110 height 30
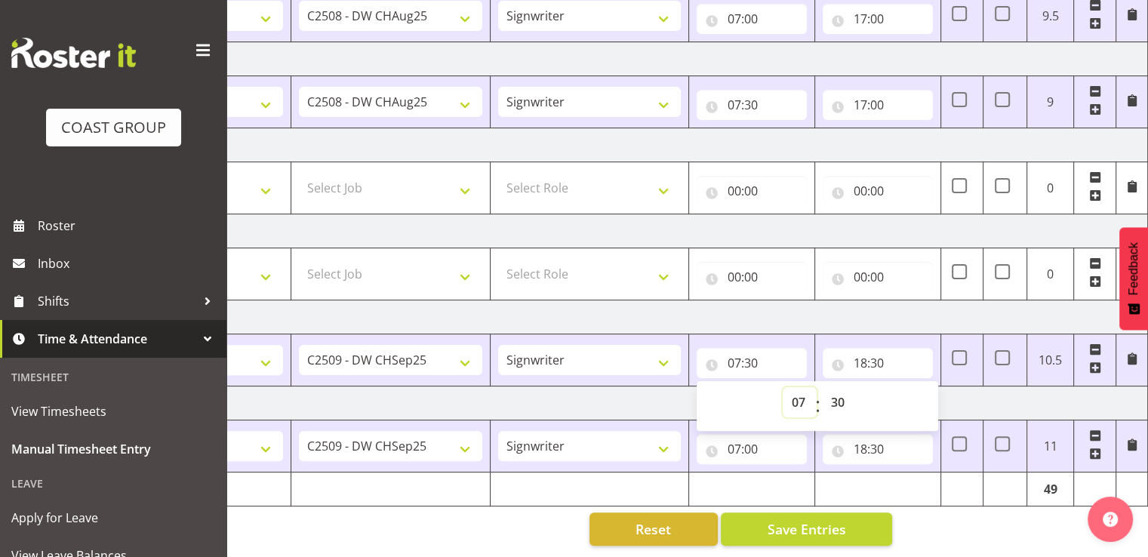
click at [801, 394] on select "00 01 02 03 04 05 06 07 08 09 10 11 12 13 14 15 16 17 18 19 20 21 22 23" at bounding box center [800, 402] width 34 height 30
select select "6"
click at [783, 387] on select "00 01 02 03 04 05 06 07 08 09 10 11 12 13 14 15 16 17 18 19 20 21 22 23" at bounding box center [800, 402] width 34 height 30
type input "06:30"
click at [848, 214] on td "[DATE]" at bounding box center [620, 231] width 1056 height 34
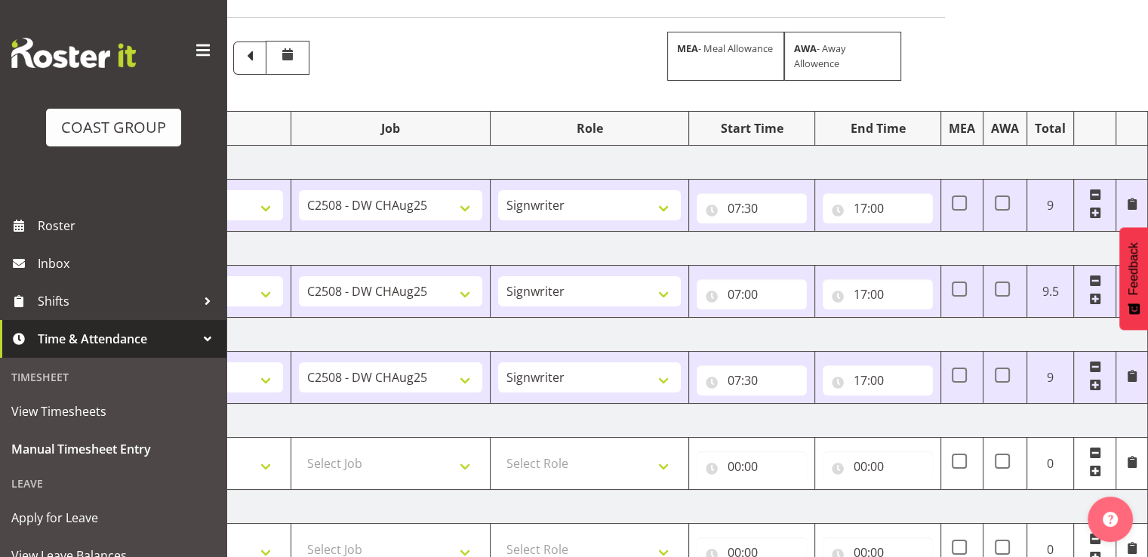
scroll to position [80, 0]
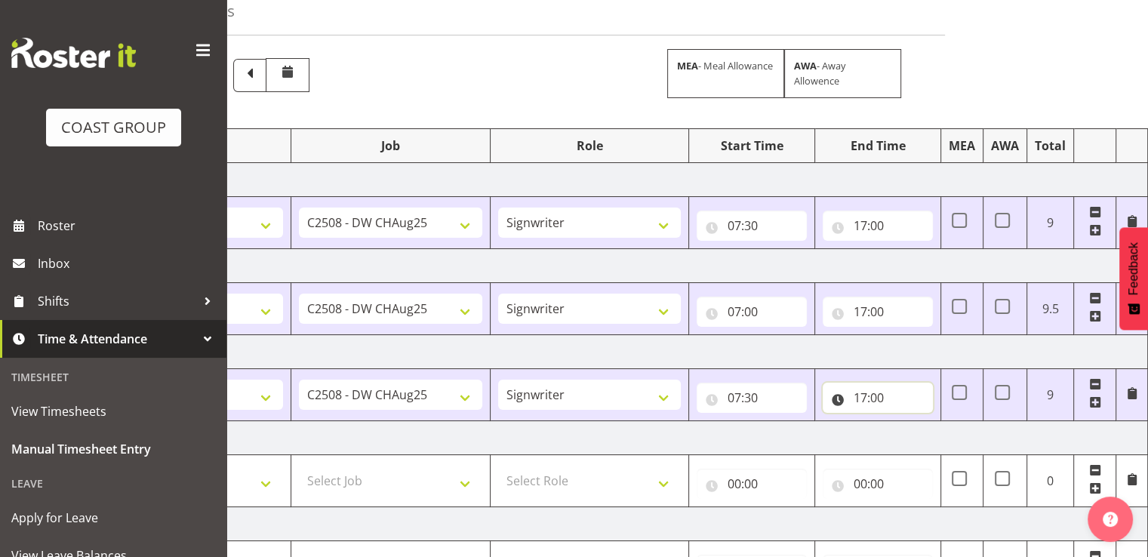
click at [869, 396] on input "17:00" at bounding box center [878, 398] width 110 height 30
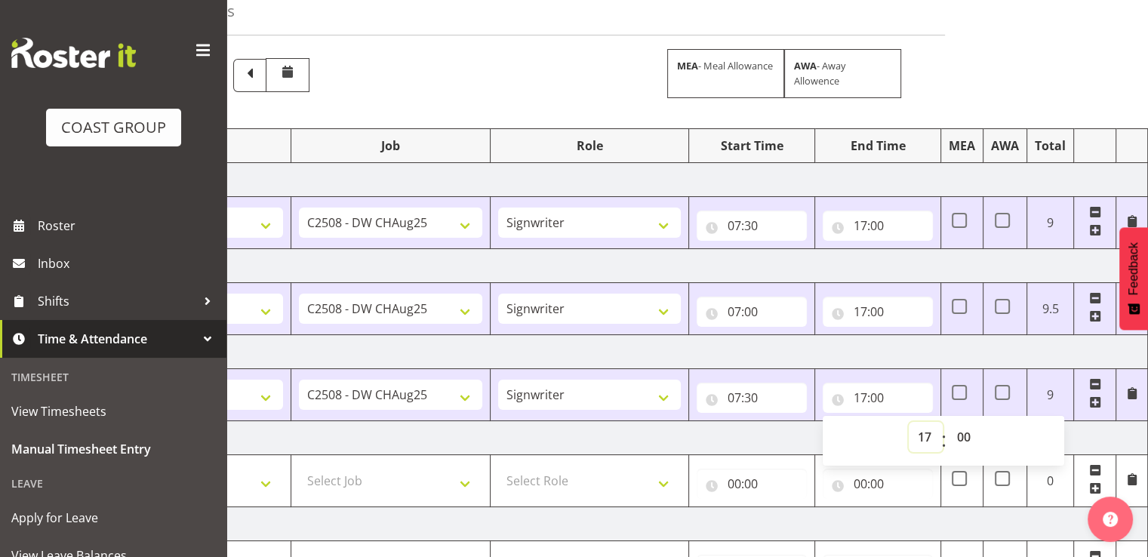
click at [923, 440] on select "00 01 02 03 04 05 06 07 08 09 10 11 12 13 14 15 16 17 18 19 20 21 22 23" at bounding box center [926, 437] width 34 height 30
select select "18"
click at [909, 422] on select "00 01 02 03 04 05 06 07 08 09 10 11 12 13 14 15 16 17 18 19 20 21 22 23" at bounding box center [926, 437] width 34 height 30
type input "18:00"
click at [777, 397] on input "07:30" at bounding box center [751, 398] width 110 height 30
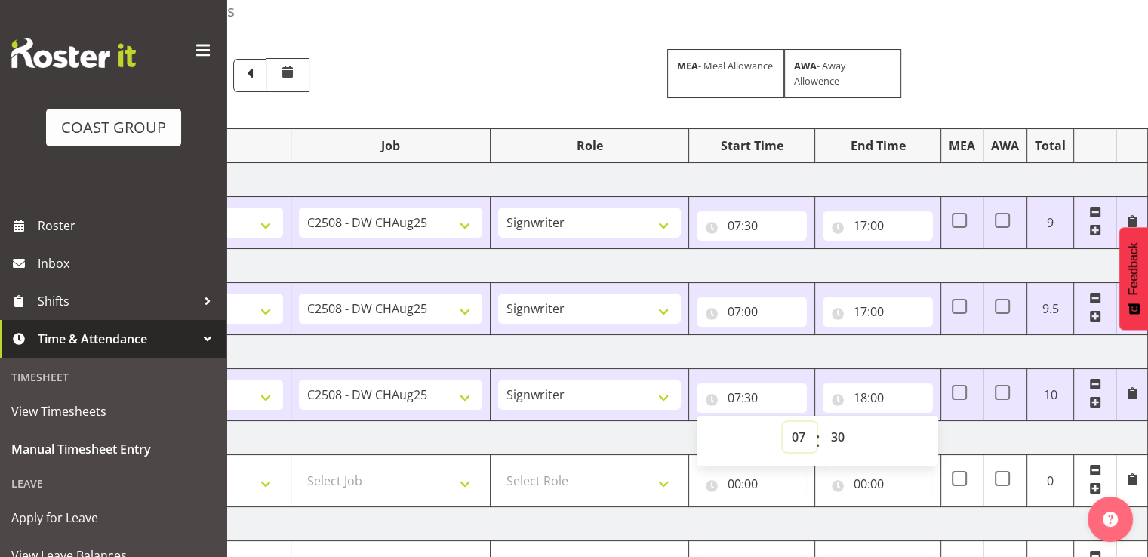
click at [801, 434] on select "00 01 02 03 04 05 06 07 08 09 10 11 12 13 14 15 16 17 18 19 20 21 22 23" at bounding box center [800, 437] width 34 height 30
select select "6"
click at [783, 422] on select "00 01 02 03 04 05 06 07 08 09 10 11 12 13 14 15 16 17 18 19 20 21 22 23" at bounding box center [800, 437] width 34 height 30
type input "06:30"
click at [758, 303] on input "07:00" at bounding box center [751, 312] width 110 height 30
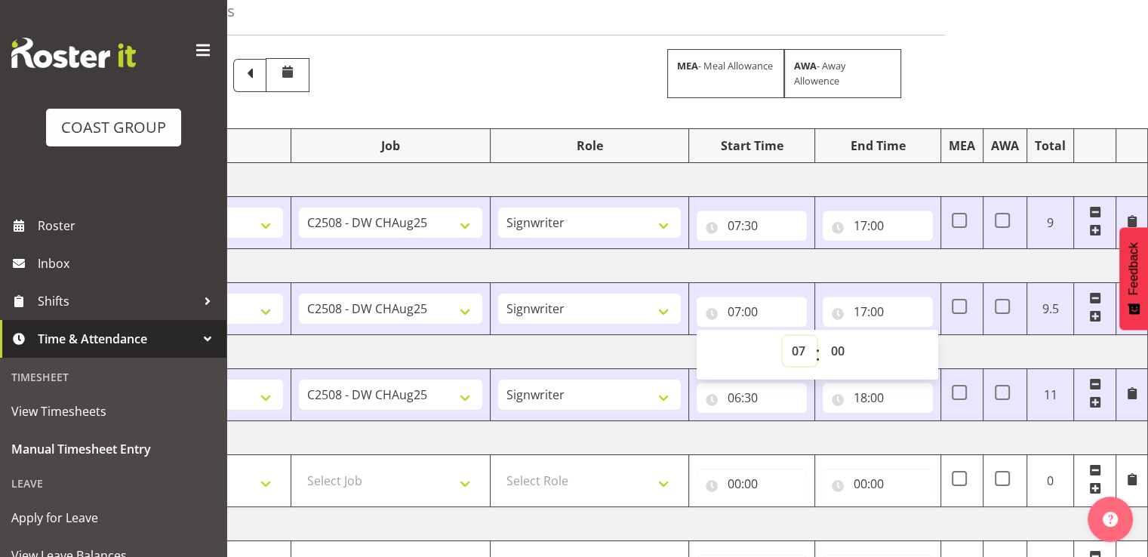
click at [794, 345] on select "00 01 02 03 04 05 06 07 08 09 10 11 12 13 14 15 16 17 18 19 20 21 22 23" at bounding box center [800, 351] width 34 height 30
select select "6"
click at [783, 336] on select "00 01 02 03 04 05 06 07 08 09 10 11 12 13 14 15 16 17 18 19 20 21 22 23" at bounding box center [800, 351] width 34 height 30
type input "06:00"
click at [880, 301] on input "17:00" at bounding box center [878, 312] width 110 height 30
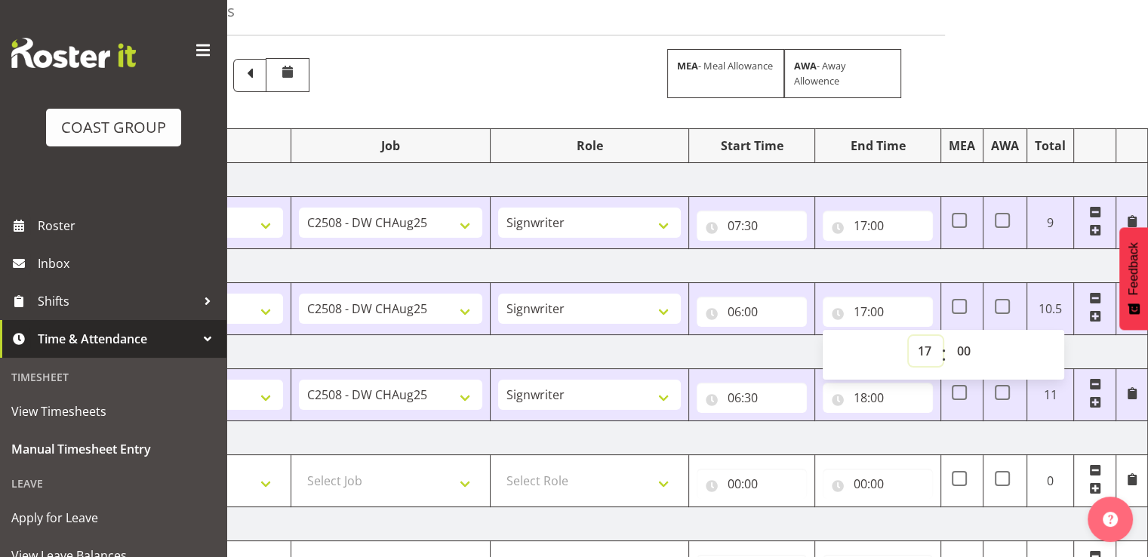
click at [926, 346] on select "00 01 02 03 04 05 06 07 08 09 10 11 12 13 14 15 16 17 18 19 20 21 22 23" at bounding box center [926, 351] width 34 height 30
select select "18"
click at [909, 336] on select "00 01 02 03 04 05 06 07 08 09 10 11 12 13 14 15 16 17 18 19 20 21 22 23" at bounding box center [926, 351] width 34 height 30
type input "18:00"
click at [890, 218] on input "17:00" at bounding box center [878, 226] width 110 height 30
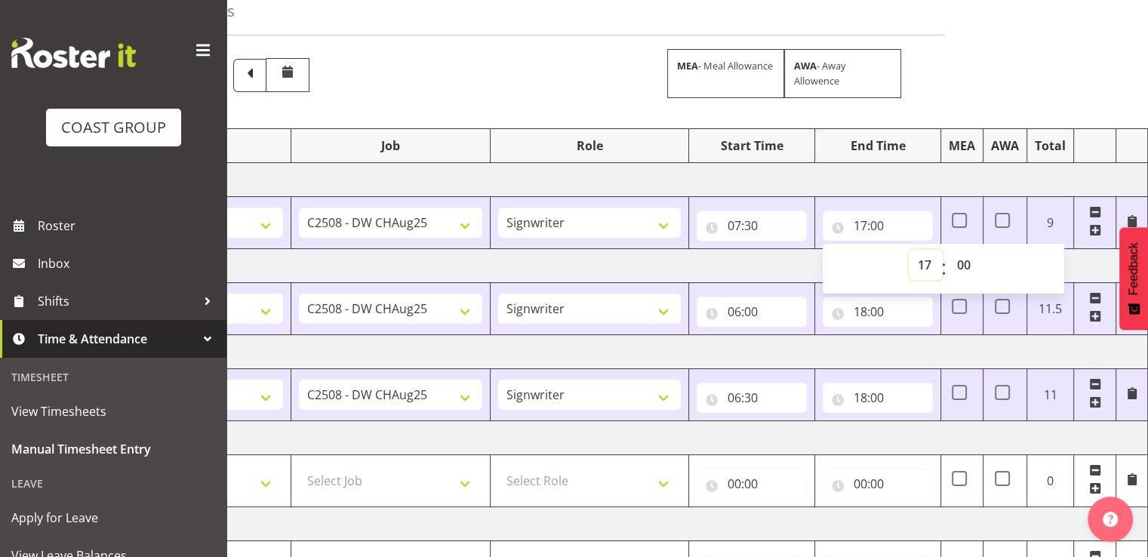
click at [927, 267] on select "00 01 02 03 04 05 06 07 08 09 10 11 12 13 14 15 16 17 18 19 20 21 22 23" at bounding box center [926, 265] width 34 height 30
select select "18"
click at [909, 250] on select "00 01 02 03 04 05 06 07 08 09 10 11 12 13 14 15 16 17 18 19 20 21 22 23" at bounding box center [926, 265] width 34 height 30
type input "18:00"
click at [758, 219] on input "07:30" at bounding box center [751, 226] width 110 height 30
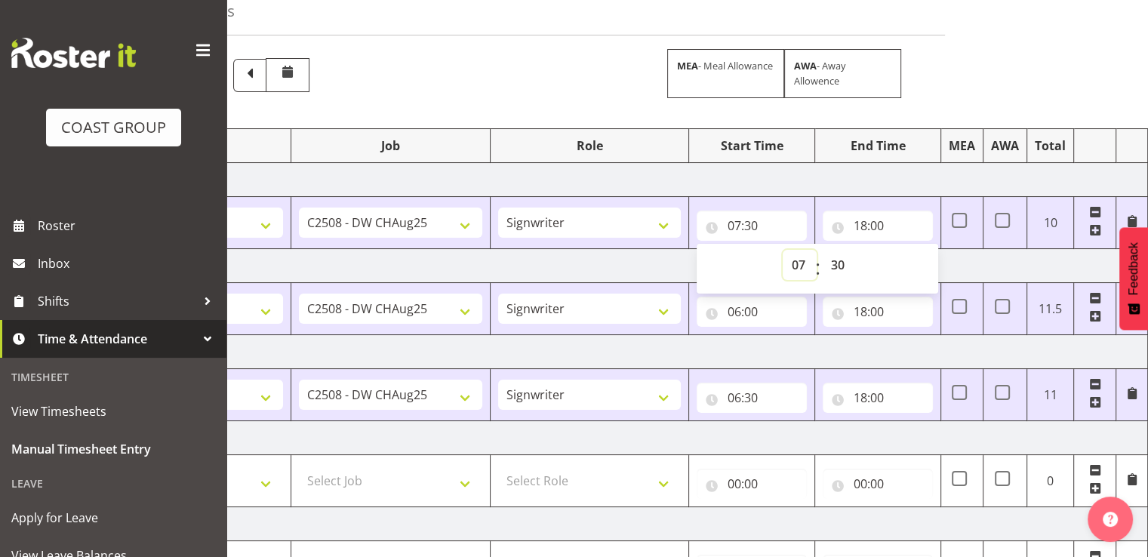
click at [799, 260] on select "00 01 02 03 04 05 06 07 08 09 10 11 12 13 14 15 16 17 18 19 20 21 22 23" at bounding box center [800, 265] width 34 height 30
select select "6"
click at [783, 250] on select "00 01 02 03 04 05 06 07 08 09 10 11 12 13 14 15 16 17 18 19 20 21 22 23" at bounding box center [800, 265] width 34 height 30
type input "06:30"
click at [961, 97] on div "Manual Timesheets [DATE] - [DATE] MEA - Meal Allowance AWA - Away Allowence Shi…" at bounding box center [686, 407] width 921 height 885
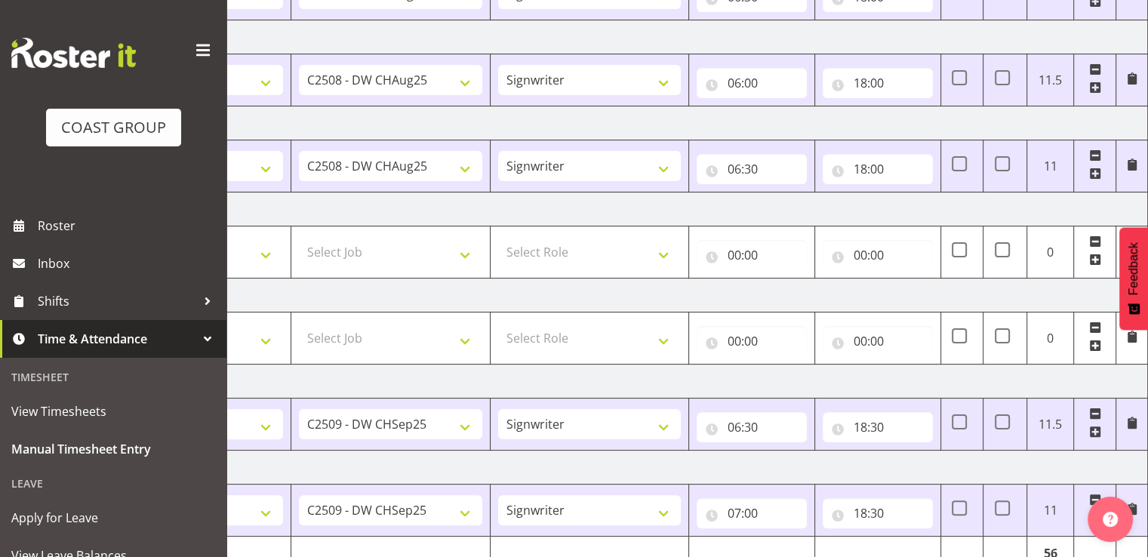
scroll to position [382, 0]
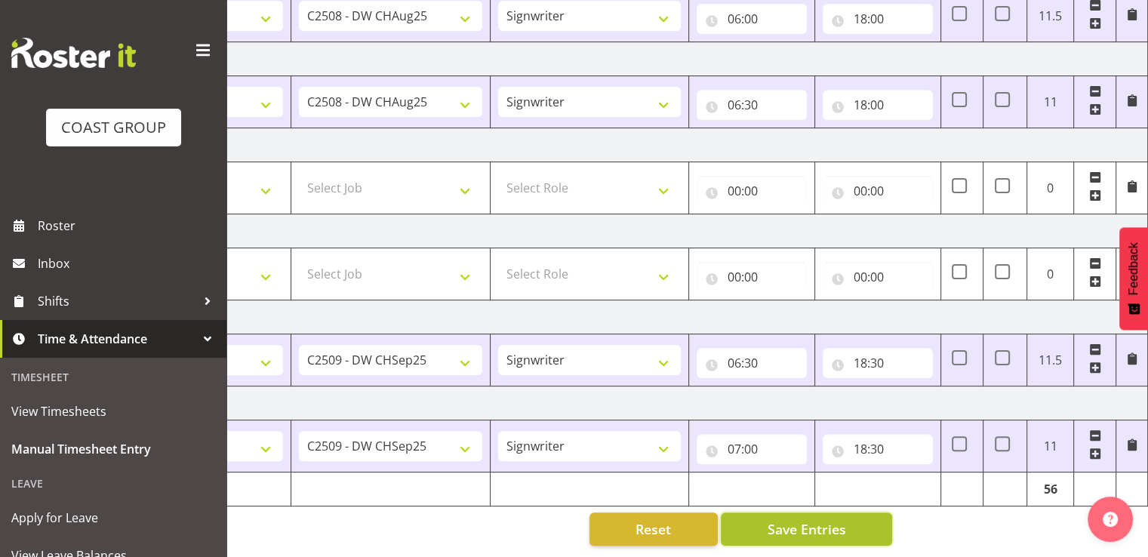
click at [802, 512] on button "Save Entries" at bounding box center [806, 528] width 171 height 33
click at [770, 519] on span "Save Entries" at bounding box center [806, 529] width 78 height 20
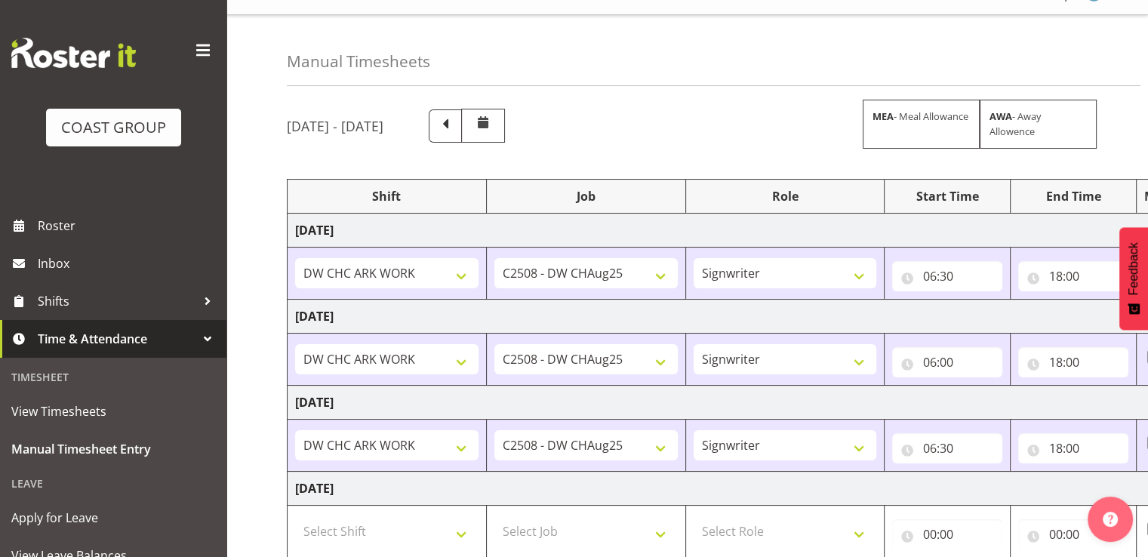
scroll to position [5, 0]
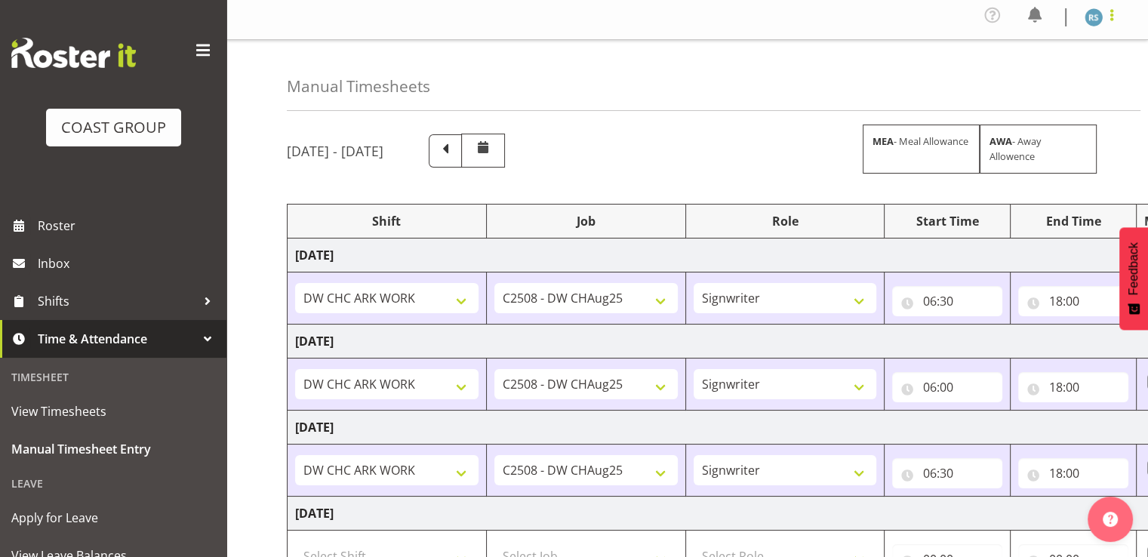
click at [1108, 19] on span at bounding box center [1111, 15] width 18 height 18
click at [1047, 78] on link "Log Out" at bounding box center [1048, 78] width 145 height 27
